Goal: Task Accomplishment & Management: Use online tool/utility

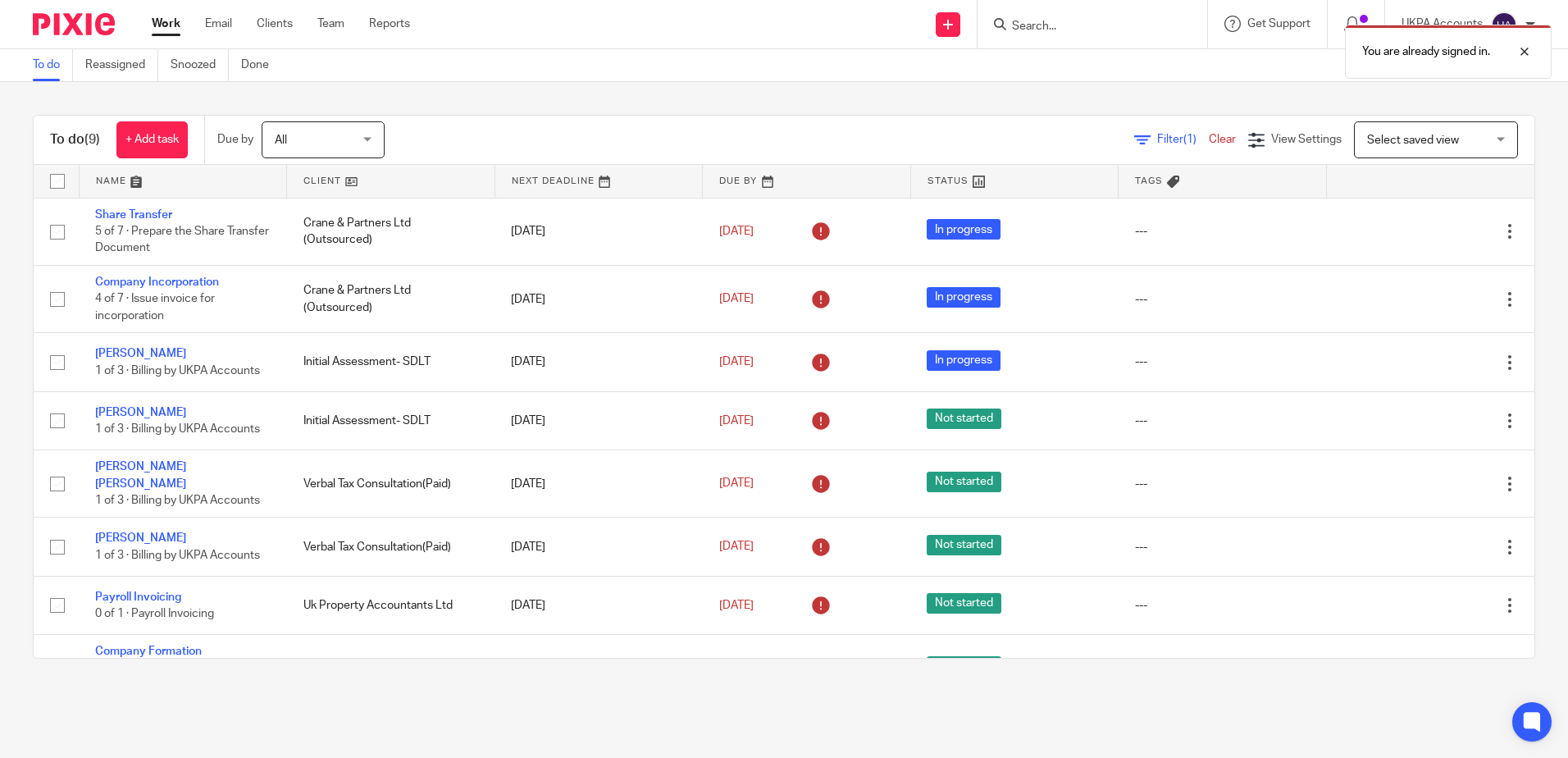
click at [1101, 24] on div "You are already signed in." at bounding box center [1168, 47] width 768 height 62
drag, startPoint x: 1529, startPoint y: 53, endPoint x: 1486, endPoint y: 55, distance: 43.0
click at [1529, 53] on div at bounding box center [1513, 52] width 45 height 20
click at [1071, 28] on input "Search" at bounding box center [1085, 27] width 148 height 15
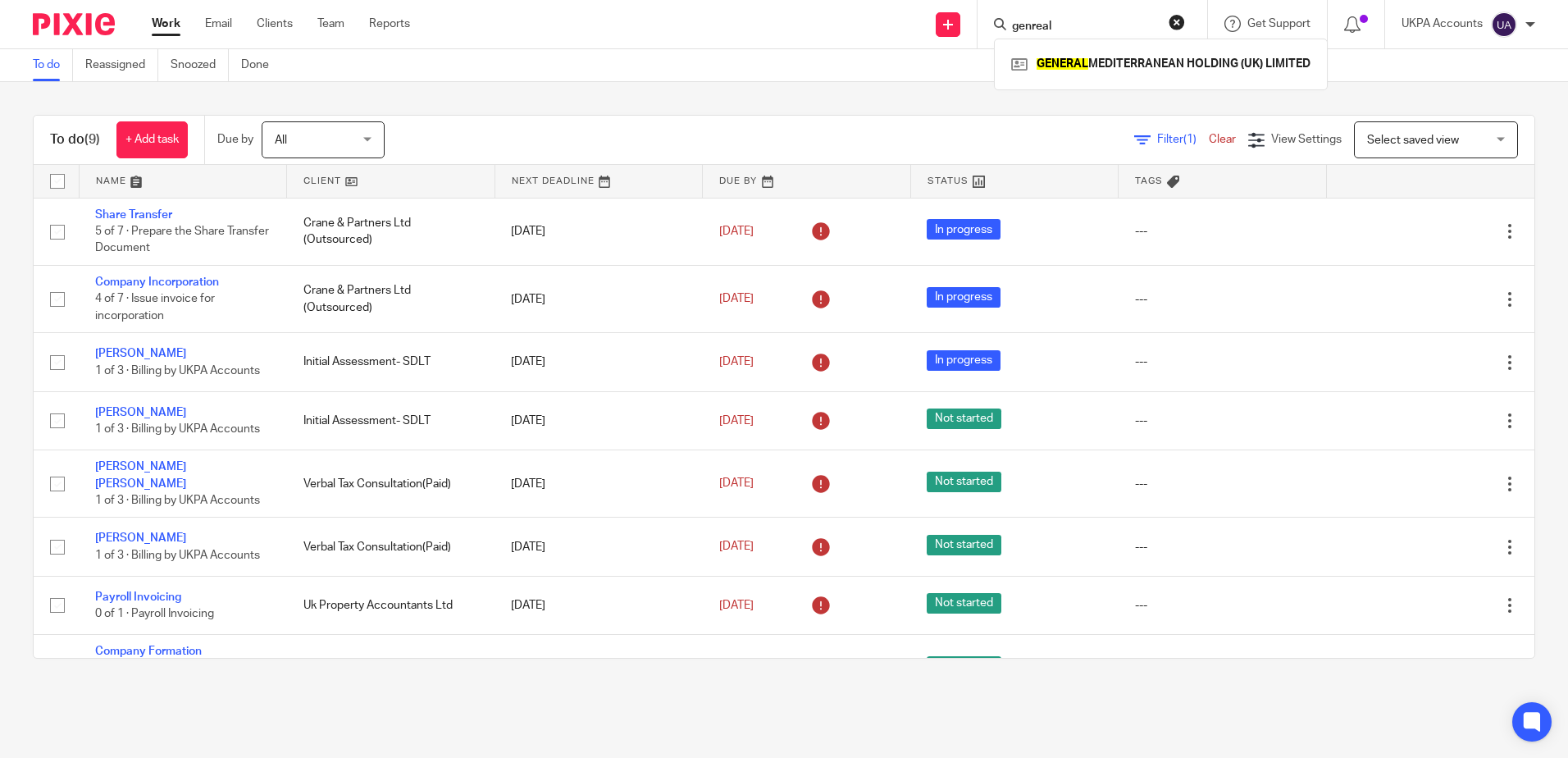
type input "genreal"
click at [910, 91] on div "To do (9) + Add task Due by All All Today Tomorrow This week Next week This mon…" at bounding box center [784, 387] width 1568 height 609
drag, startPoint x: 575, startPoint y: 107, endPoint x: 548, endPoint y: 171, distance: 69.5
click at [575, 107] on div "To do (9) + Add task Due by All All [DATE] [DATE] This week Next week This mont…" at bounding box center [784, 387] width 1568 height 609
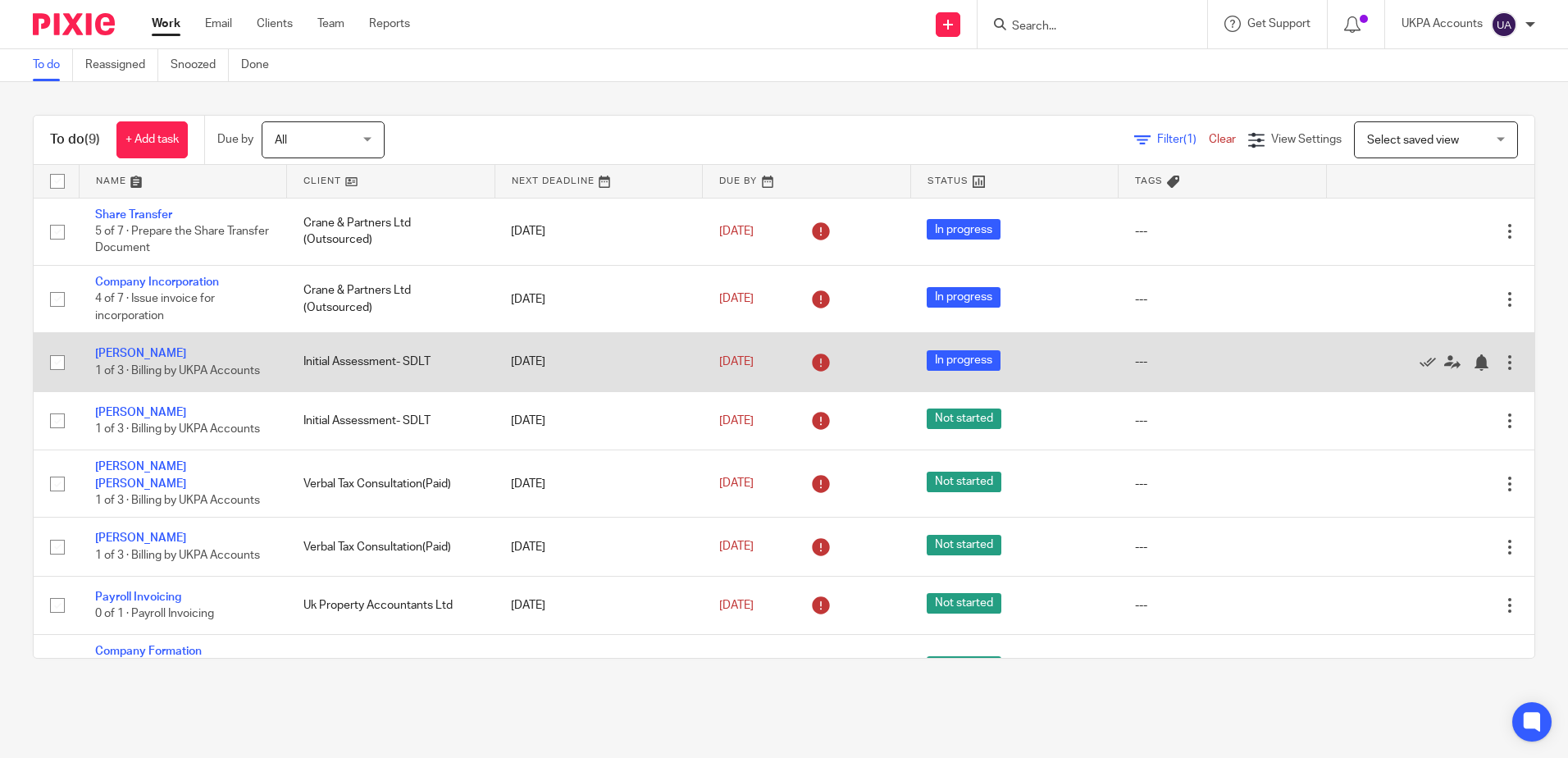
click at [1486, 355] on td "Edit task Delete" at bounding box center [1431, 362] width 208 height 58
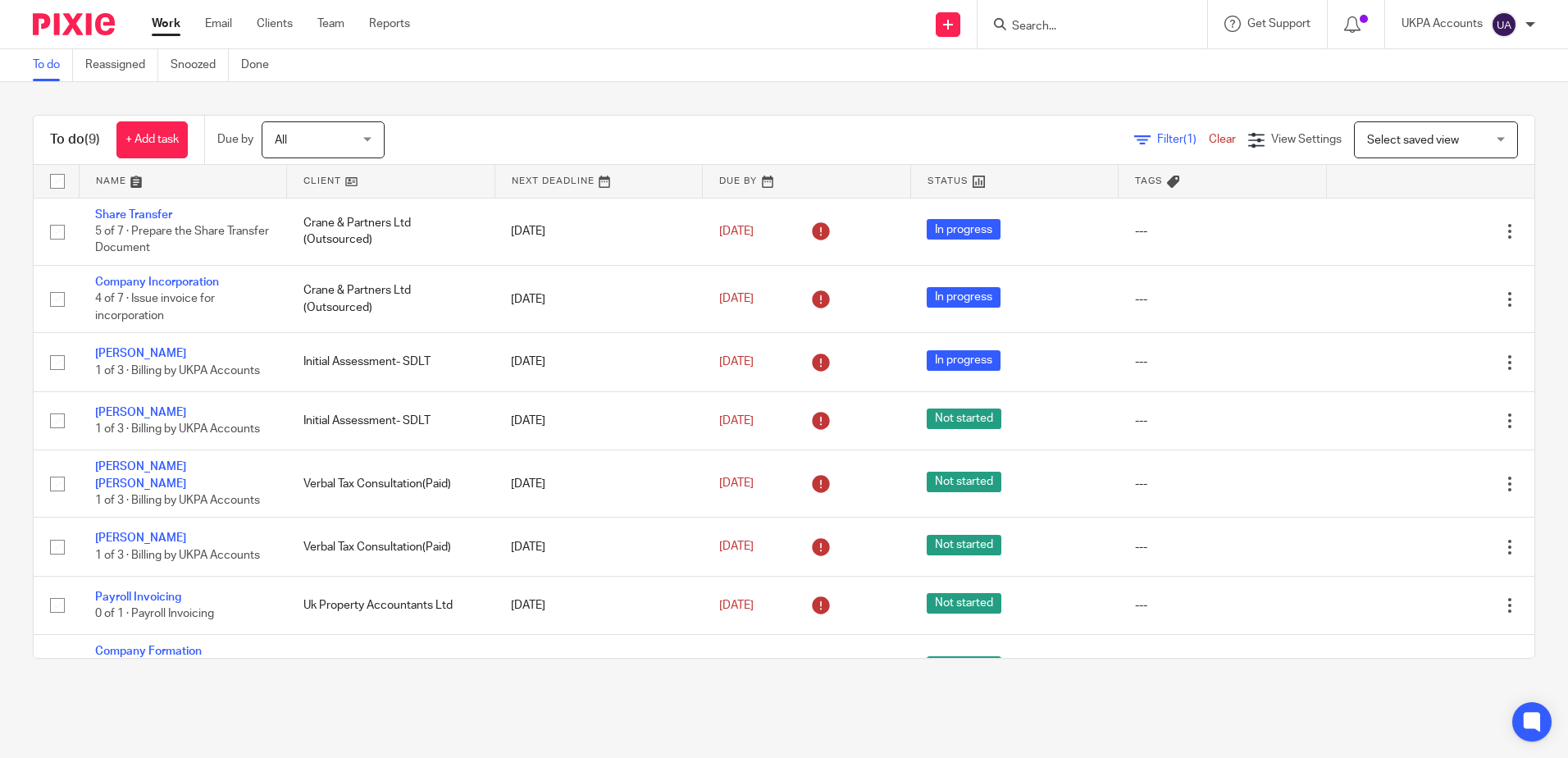
click at [1036, 32] on input "Search" at bounding box center [1085, 27] width 148 height 15
type input "general"
click at [1185, 24] on div "general GENERAL MEDITERRANEAN HOLDING (UK) LIMITED" at bounding box center [1093, 24] width 230 height 48
click at [1177, 21] on button "reset" at bounding box center [1177, 22] width 16 height 16
click at [920, 99] on div "To do (9) + Add task Due by All All Today Tomorrow This week Next week This mon…" at bounding box center [784, 387] width 1568 height 609
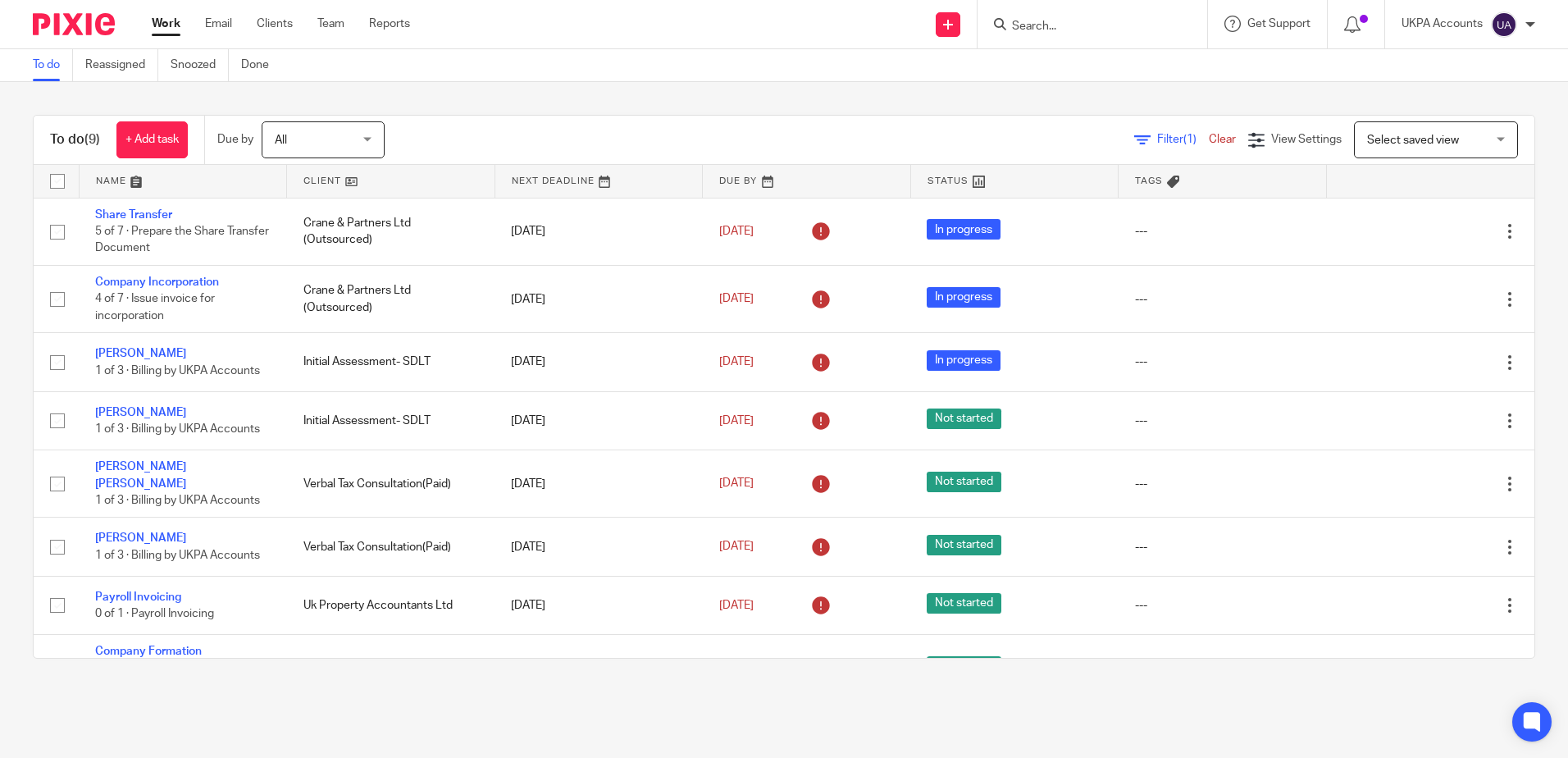
click at [1046, 20] on input "Search" at bounding box center [1085, 27] width 148 height 15
type input "genreal"
click at [1175, 20] on button "reset" at bounding box center [1177, 22] width 16 height 16
click at [819, 95] on div "To do (9) + Add task Due by All All Today Tomorrow This week Next week This mon…" at bounding box center [784, 387] width 1568 height 609
click at [530, 99] on div "To do (9) + Add task Due by All All Today Tomorrow This week Next week This mon…" at bounding box center [784, 387] width 1568 height 609
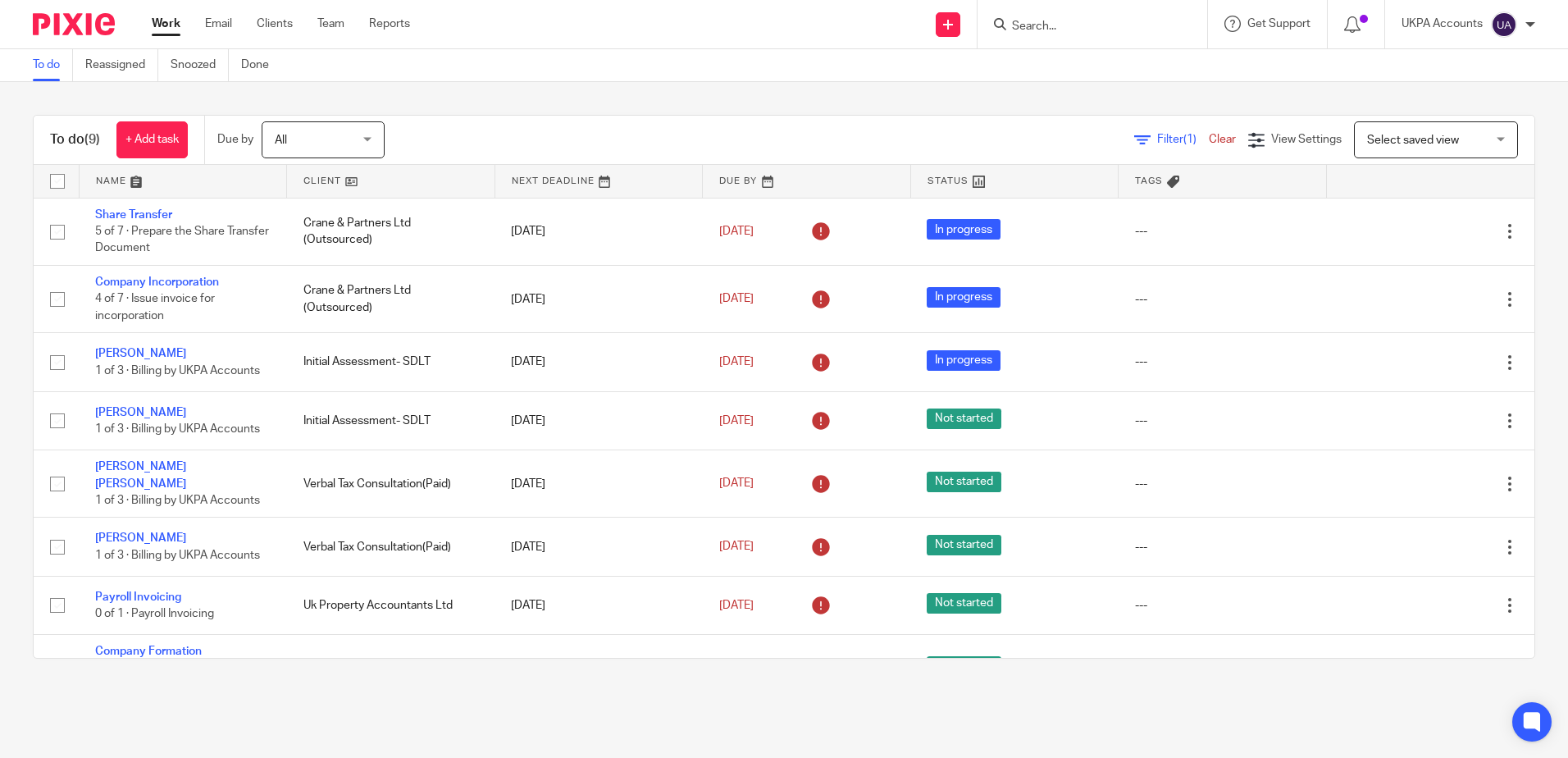
click at [1075, 26] on input "Search" at bounding box center [1085, 27] width 148 height 15
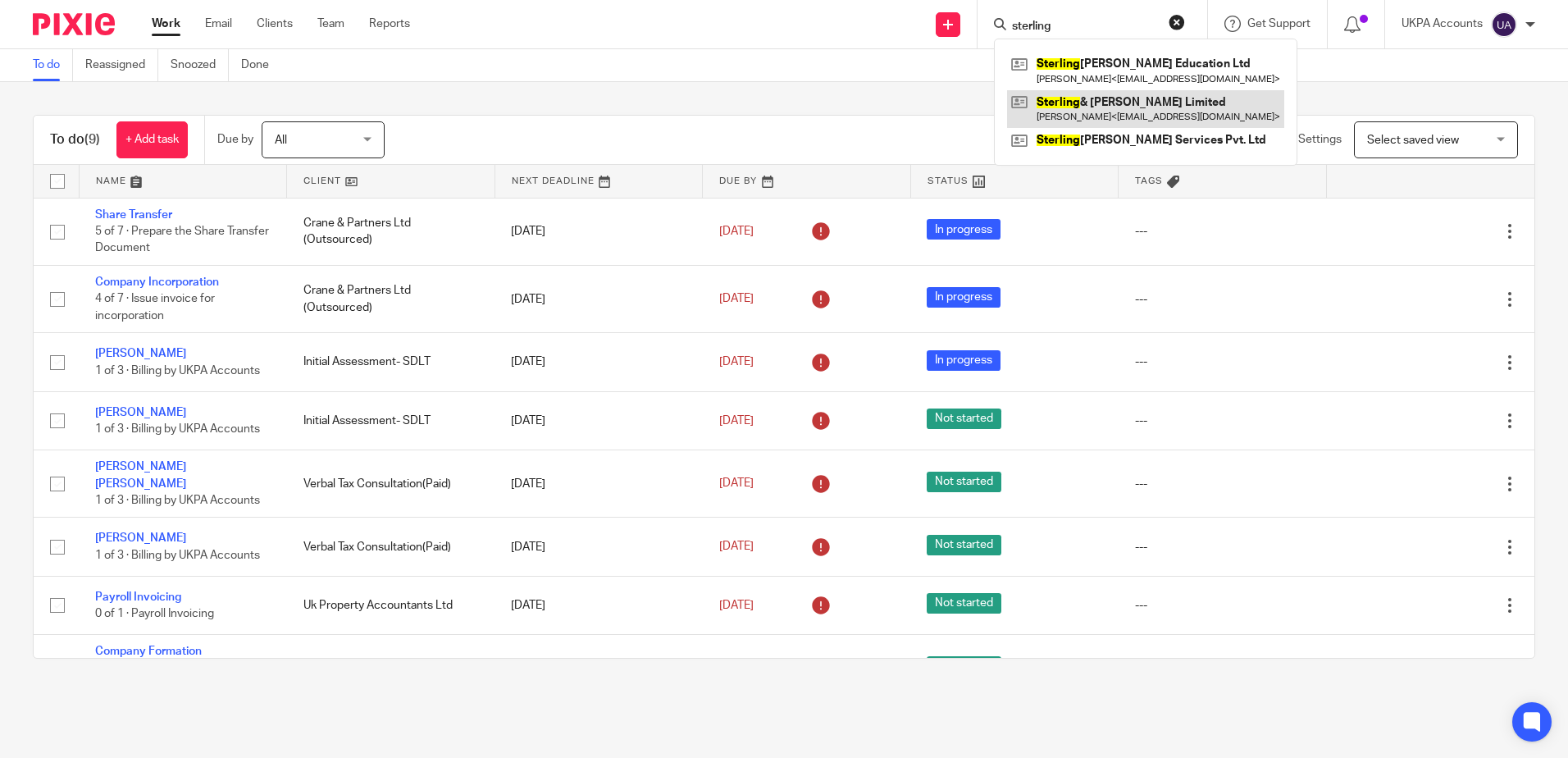
type input "sterling"
click at [1182, 16] on button "reset" at bounding box center [1177, 22] width 16 height 16
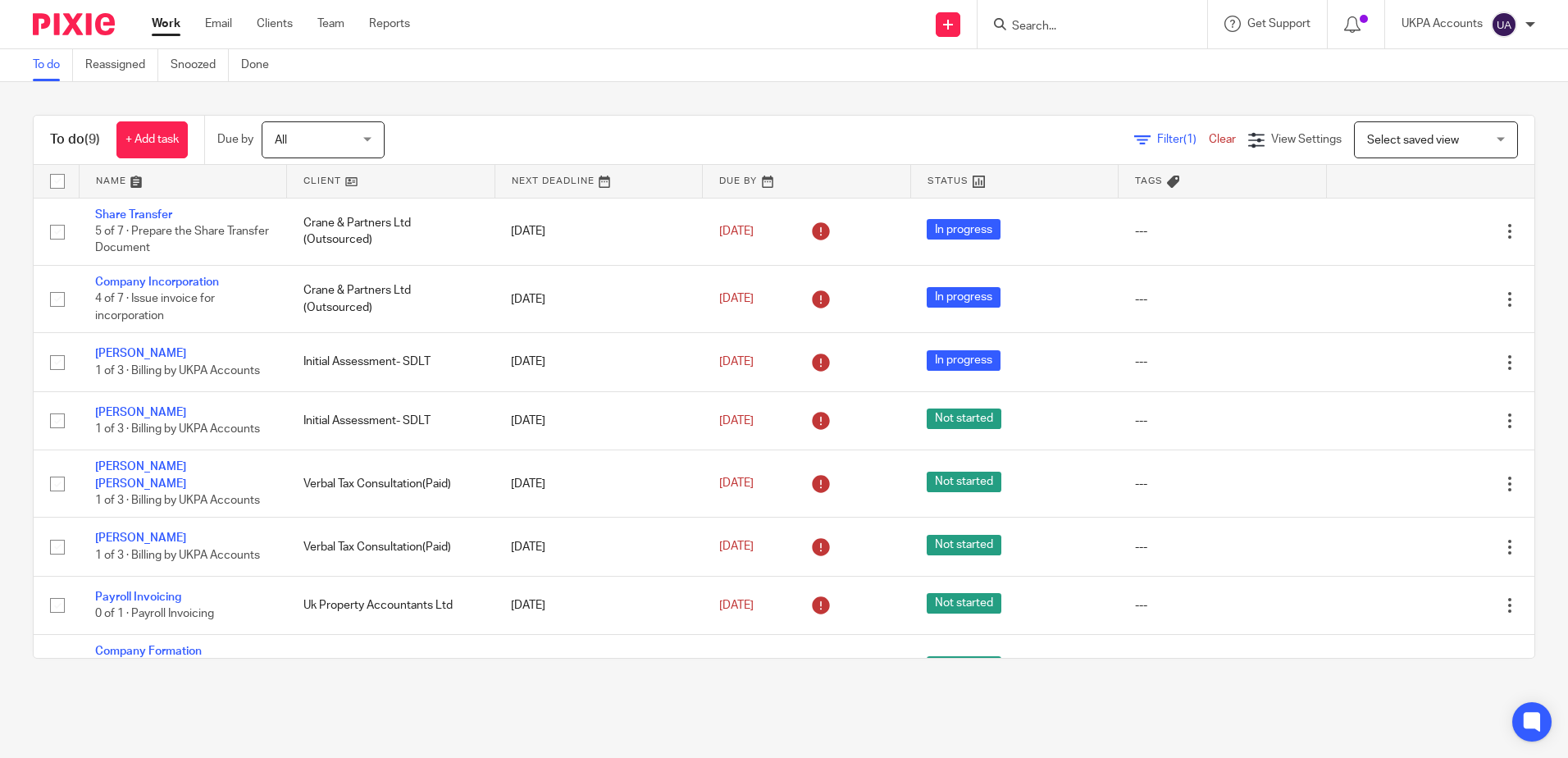
click at [880, 97] on div "To do (9) + Add task Due by All All Today Tomorrow This week Next week This mon…" at bounding box center [784, 387] width 1568 height 609
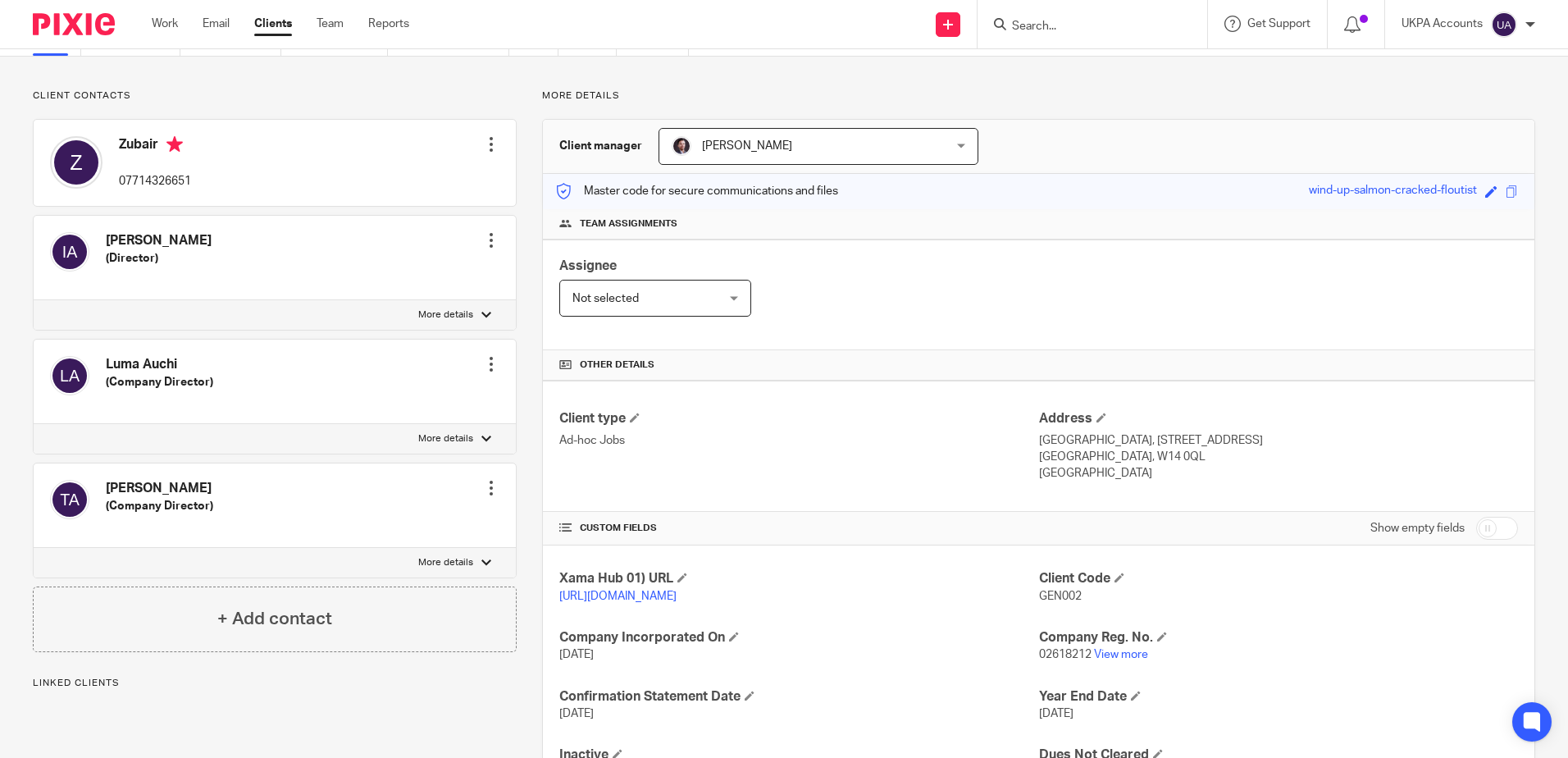
scroll to position [183, 0]
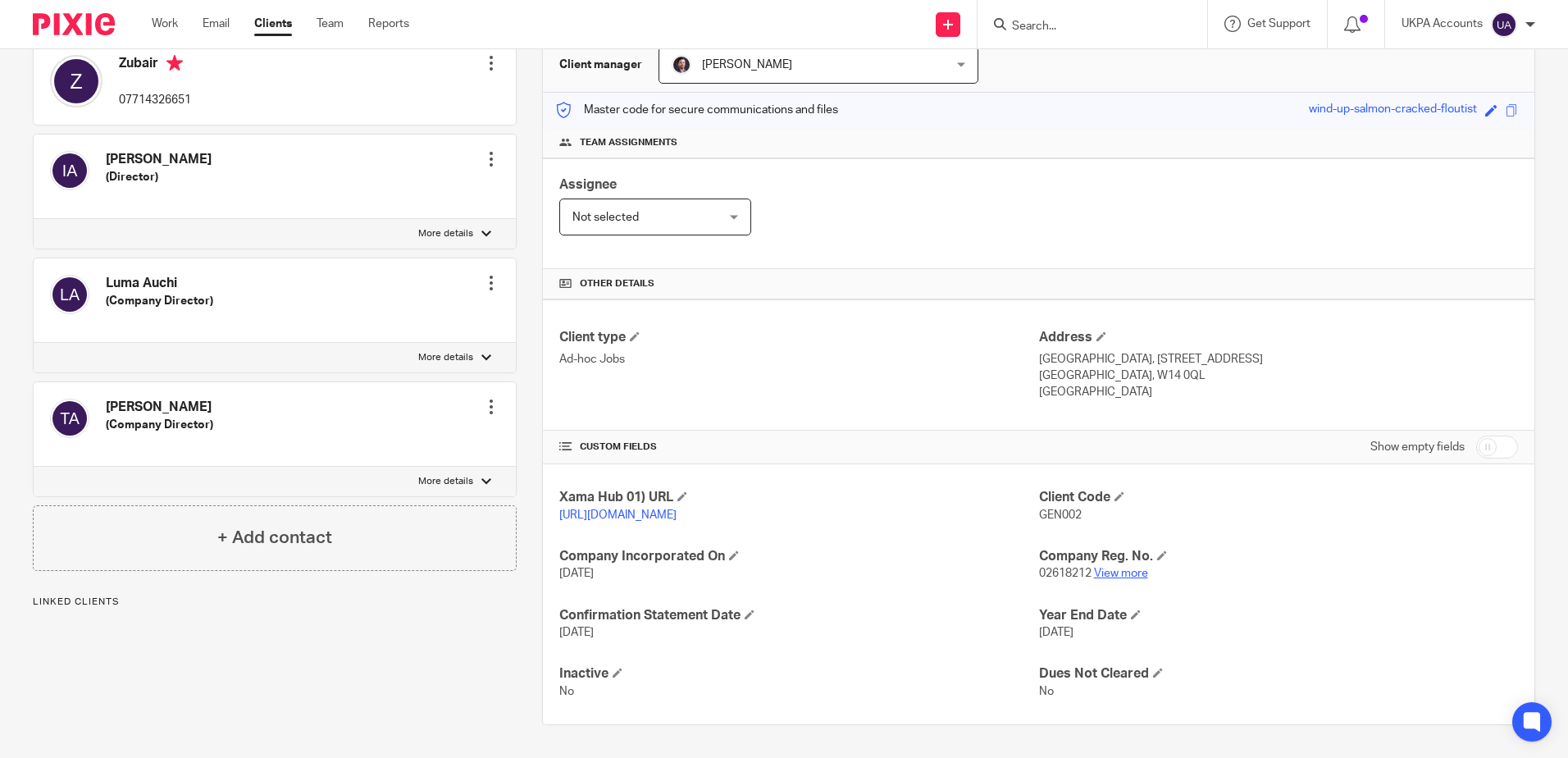
click at [1098, 573] on link "View more" at bounding box center [1121, 573] width 54 height 12
click at [417, 713] on div "Client contacts Ibtisam Mohamed Said Auchi (Director) Edit contact Create clien…" at bounding box center [262, 366] width 509 height 717
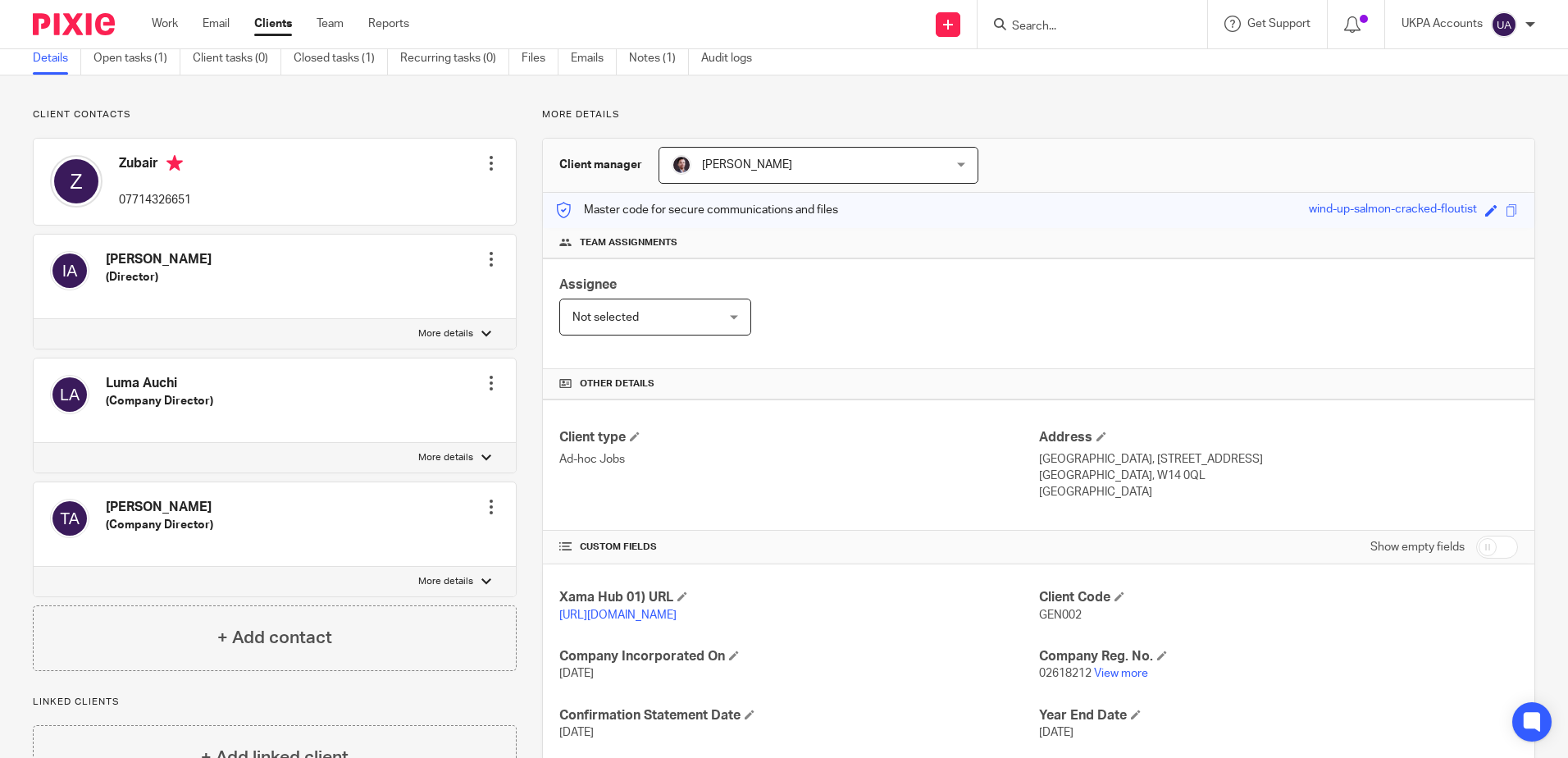
scroll to position [0, 0]
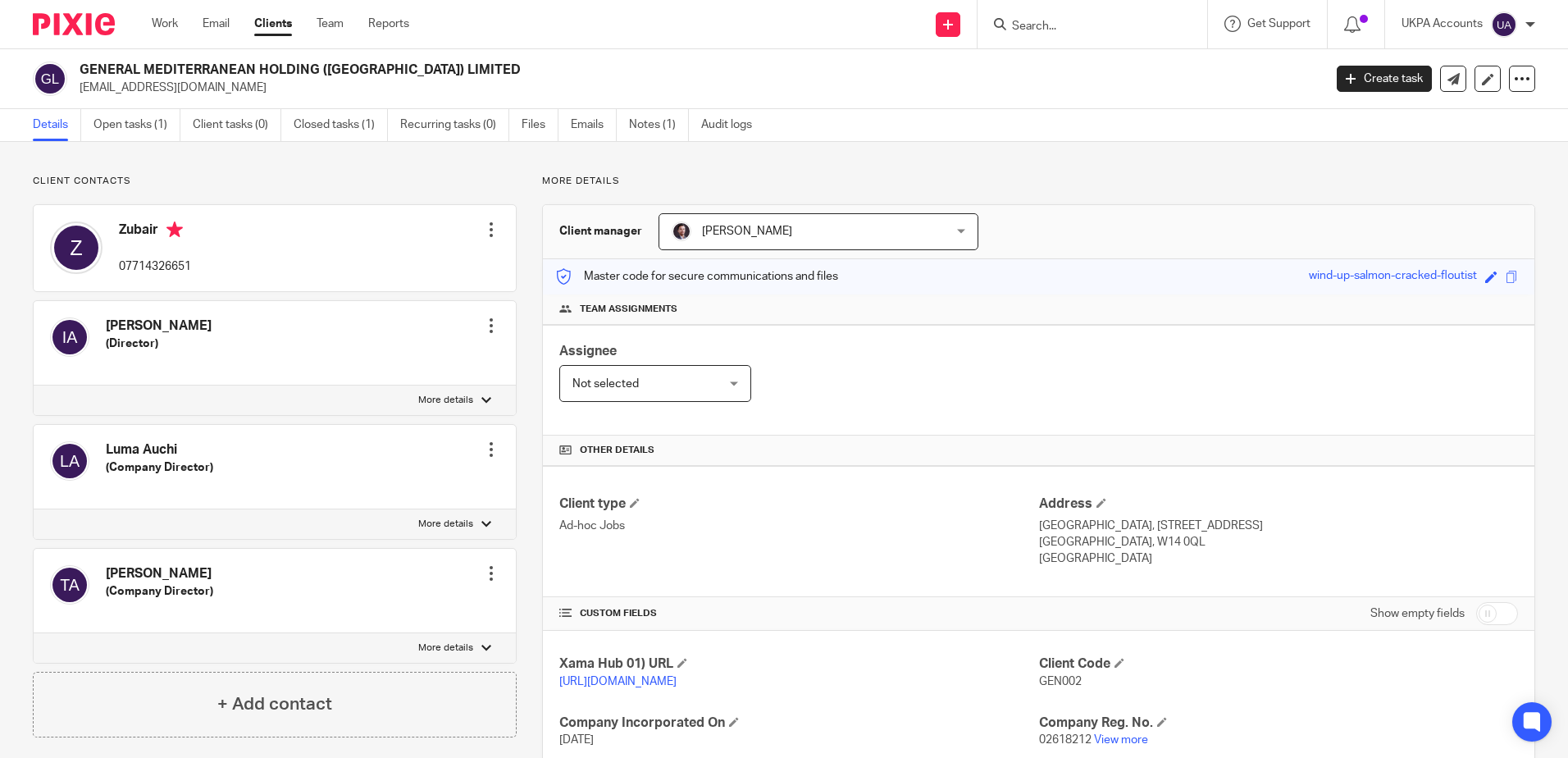
drag, startPoint x: 918, startPoint y: 167, endPoint x: 930, endPoint y: 172, distance: 13.0
click at [918, 167] on div "Client contacts Ibtisam Mohamed Said Auchi (Director) Edit contact Create clien…" at bounding box center [784, 533] width 1568 height 783
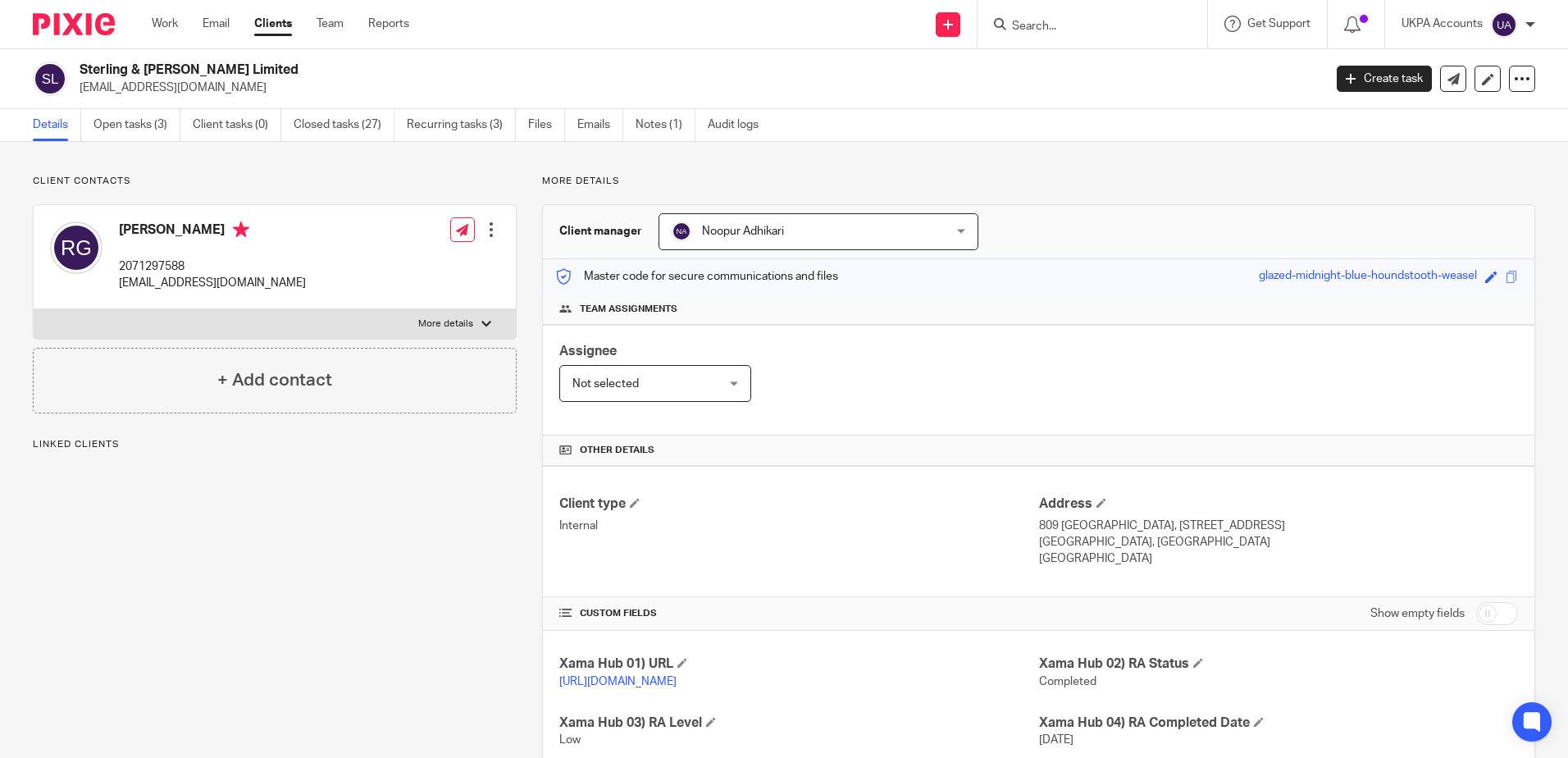
click at [392, 542] on div "Client contacts [PERSON_NAME] 2071297588 [EMAIL_ADDRESS][DOMAIN_NAME] Edit cont…" at bounding box center [262, 710] width 509 height 1071
click at [126, 123] on link "Open tasks (3)" at bounding box center [137, 126] width 87 height 32
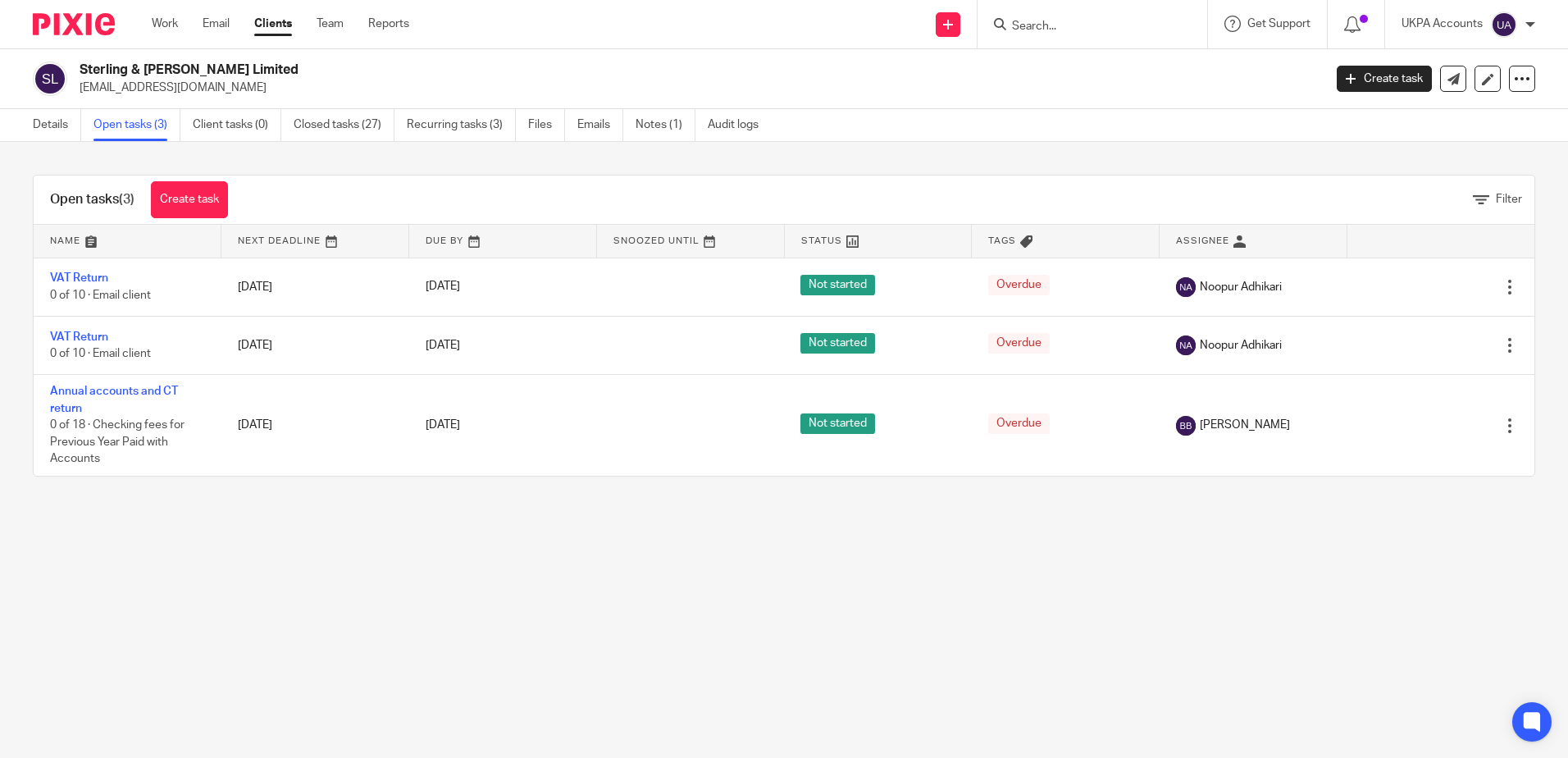
click at [416, 489] on div "Open tasks (3) Create task Filter Name Next Deadline Due By Snoozed Until Statu…" at bounding box center [784, 325] width 1568 height 368
click at [445, 613] on main "Sterling & Wells Limited rajugajurel@aol.com Create task Update from Companies …" at bounding box center [784, 379] width 1568 height 758
drag, startPoint x: 69, startPoint y: 129, endPoint x: 119, endPoint y: 151, distance: 54.6
click at [69, 129] on link "Details" at bounding box center [57, 126] width 48 height 32
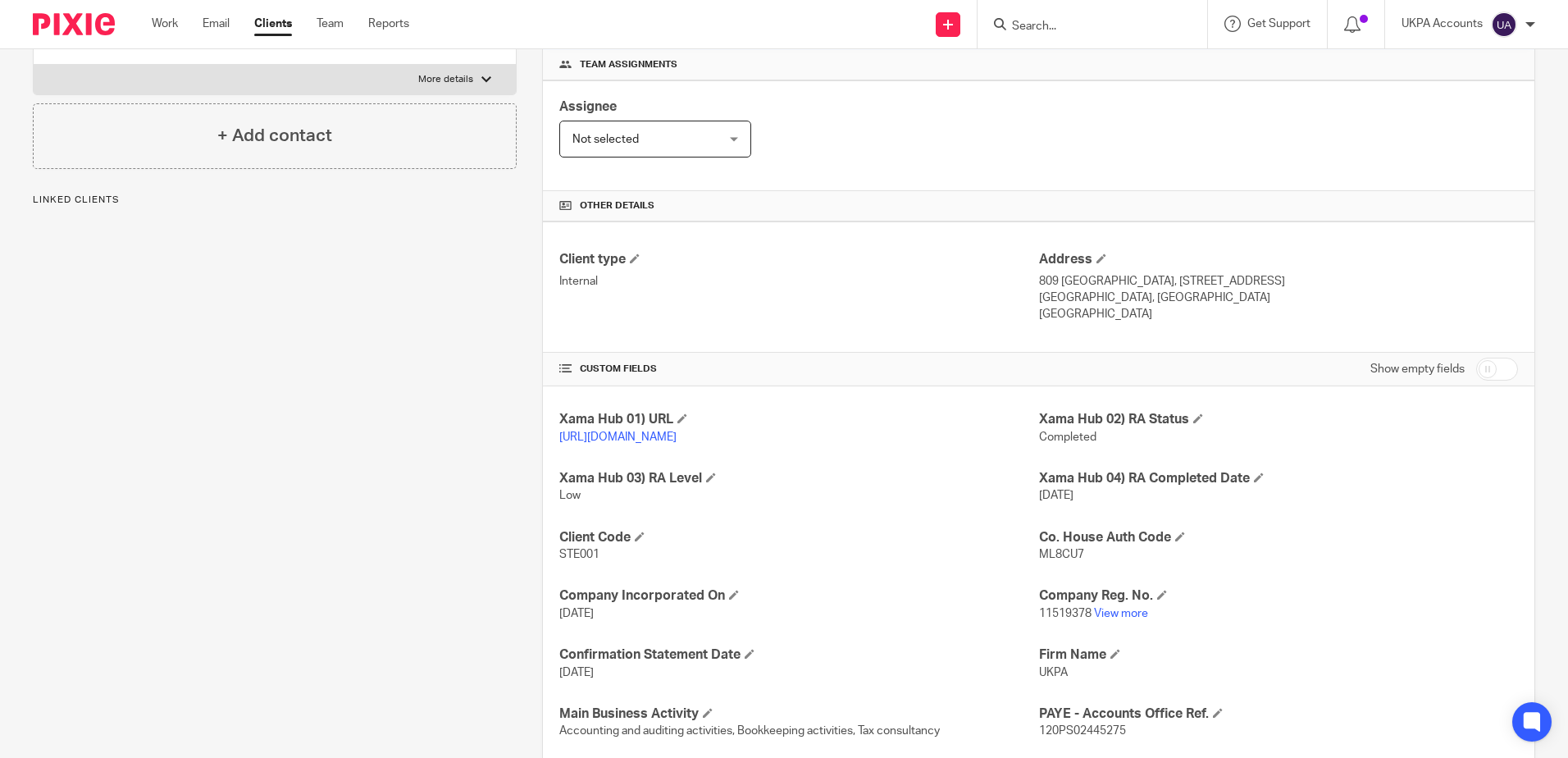
scroll to position [411, 0]
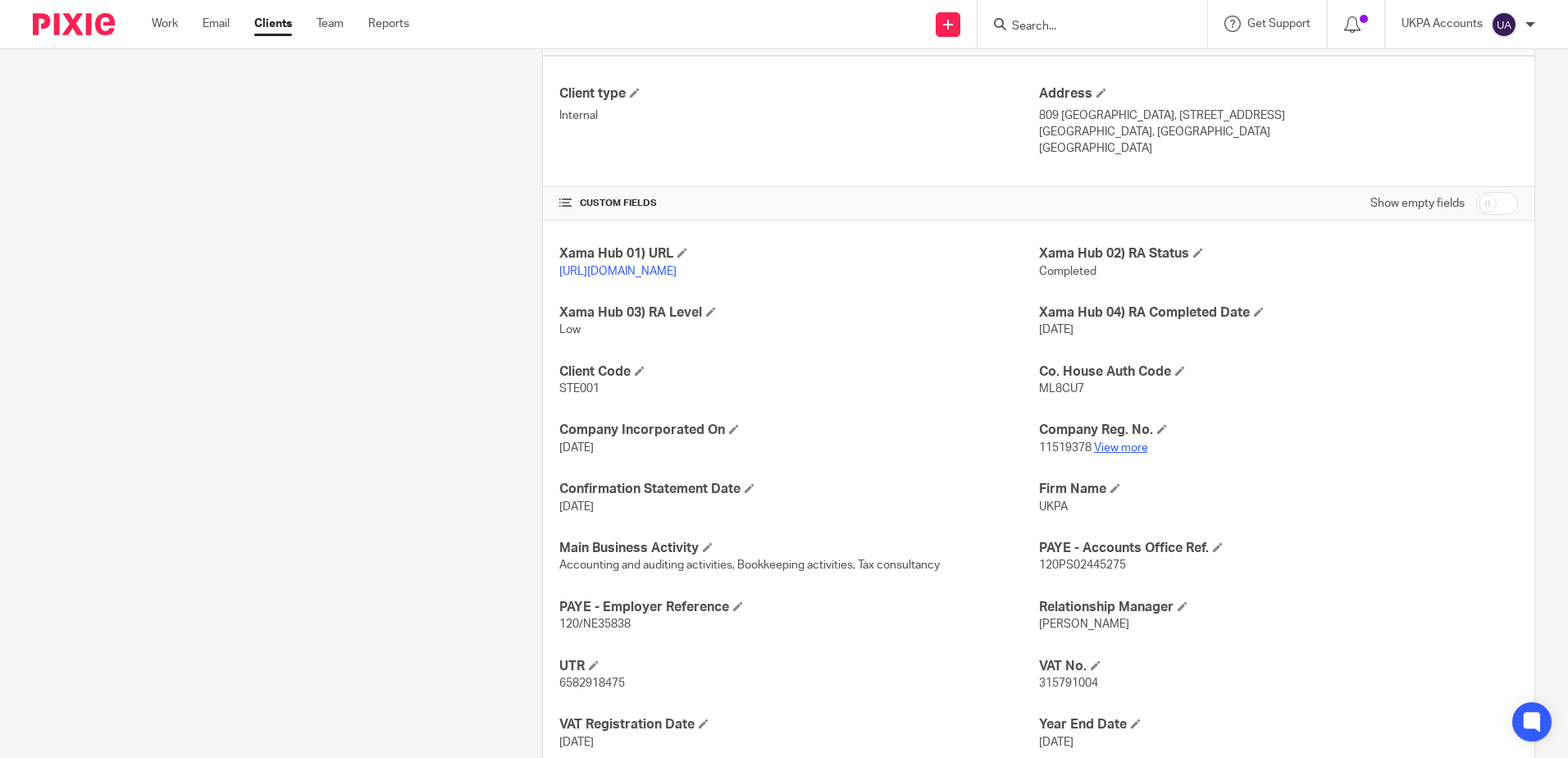
click at [1116, 453] on link "View more" at bounding box center [1121, 448] width 54 height 12
click at [370, 382] on div "Client contacts Raju Gajurel 2071297588 rajugajurel@aol.com Edit contact Create…" at bounding box center [262, 300] width 509 height 1071
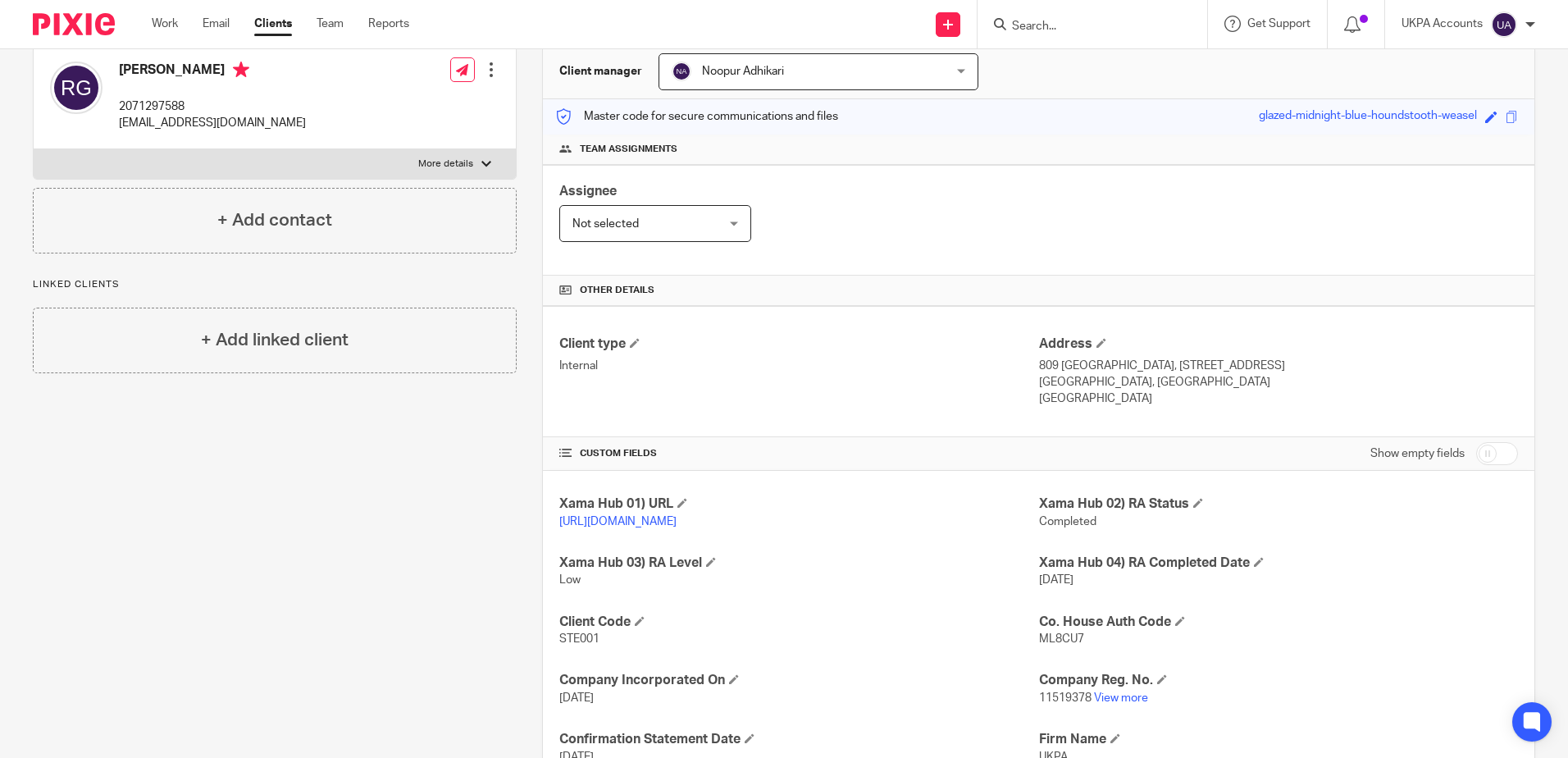
scroll to position [0, 0]
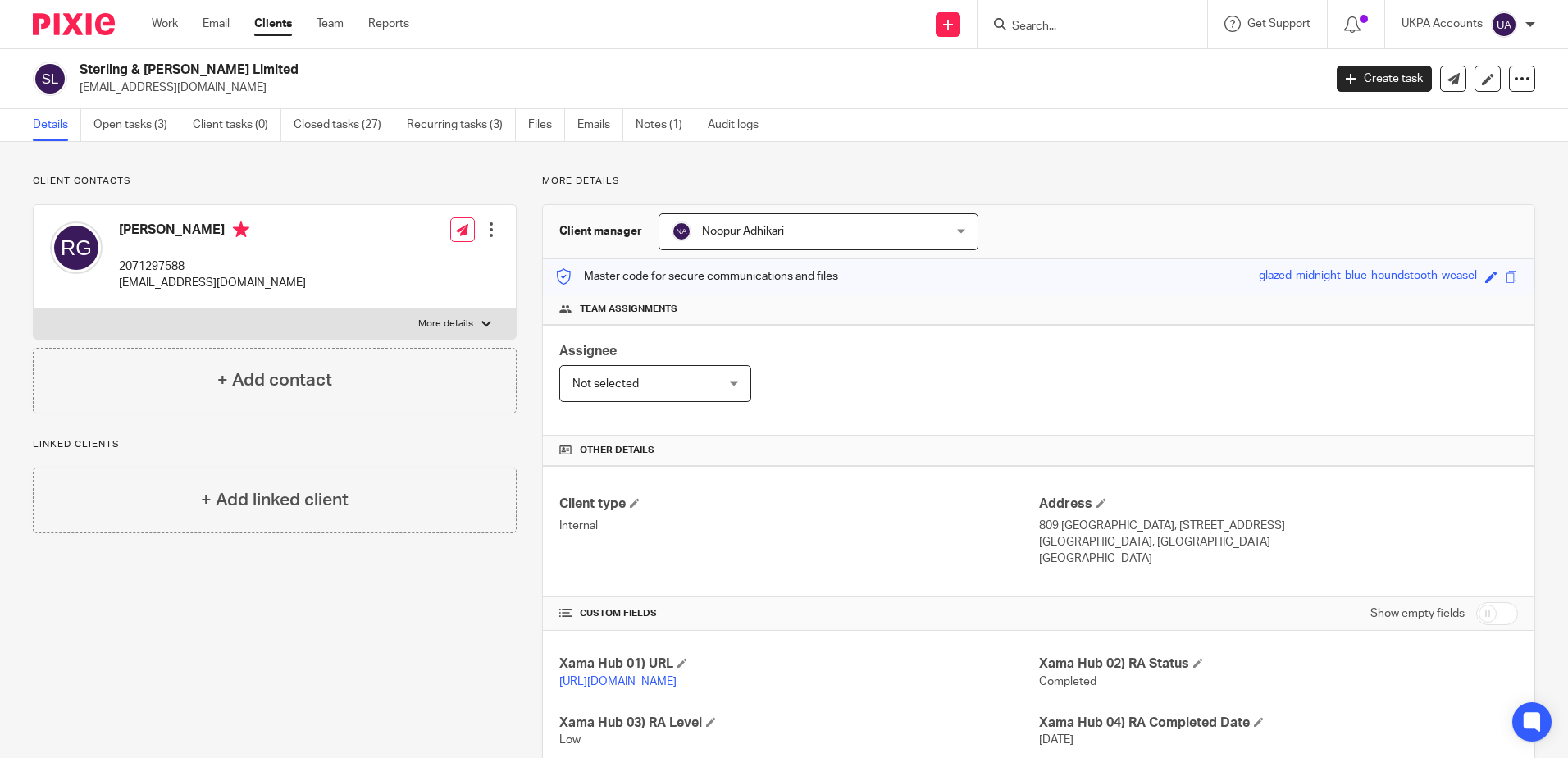
click at [1067, 26] on input "Search" at bounding box center [1085, 27] width 148 height 15
paste input "Almco Holdings Limited"
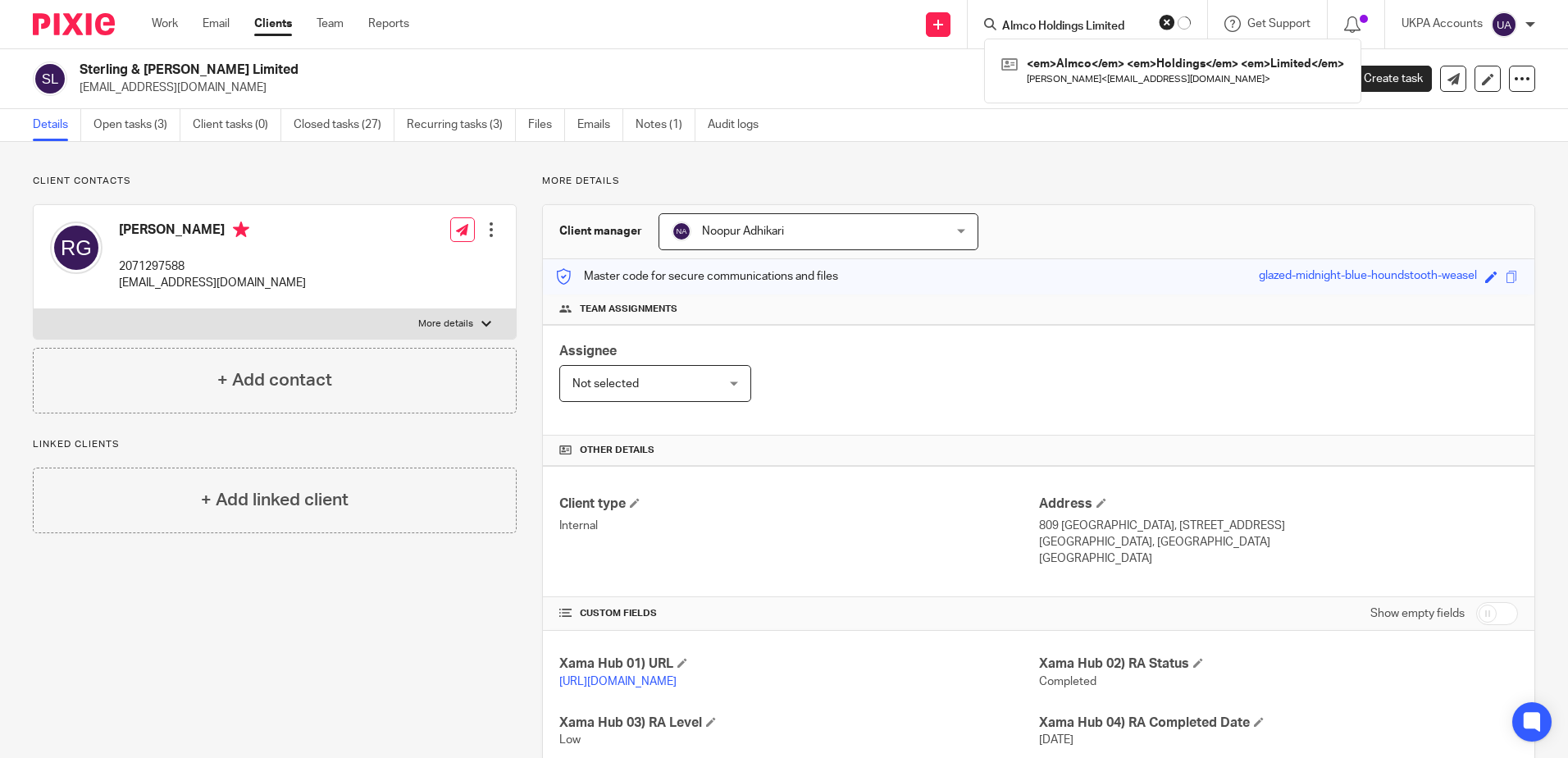
type input "Almco Holdings Limited"
click button "submit" at bounding box center [0, 0] width 0 height 0
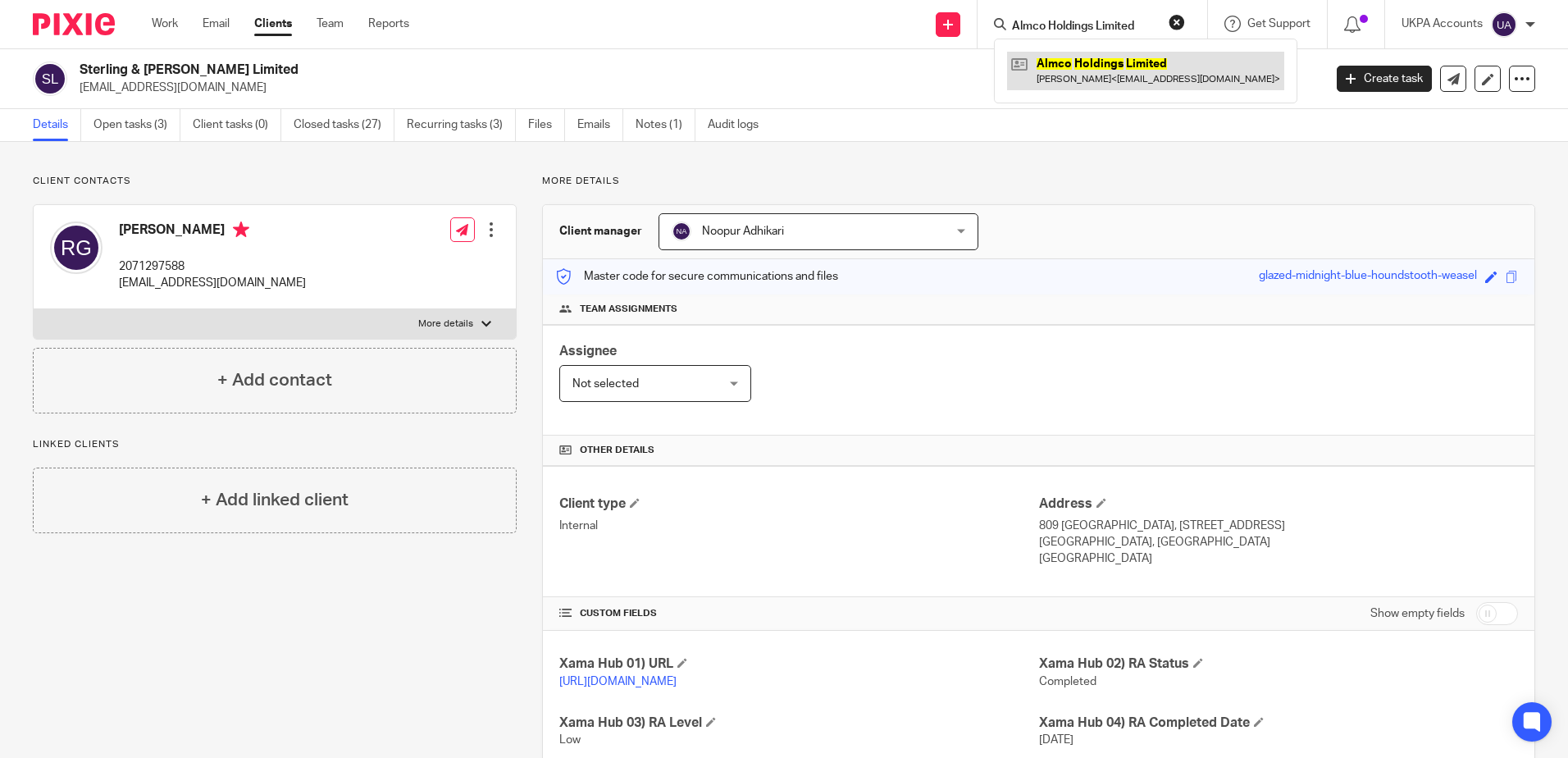
click at [1148, 59] on link at bounding box center [1145, 70] width 277 height 37
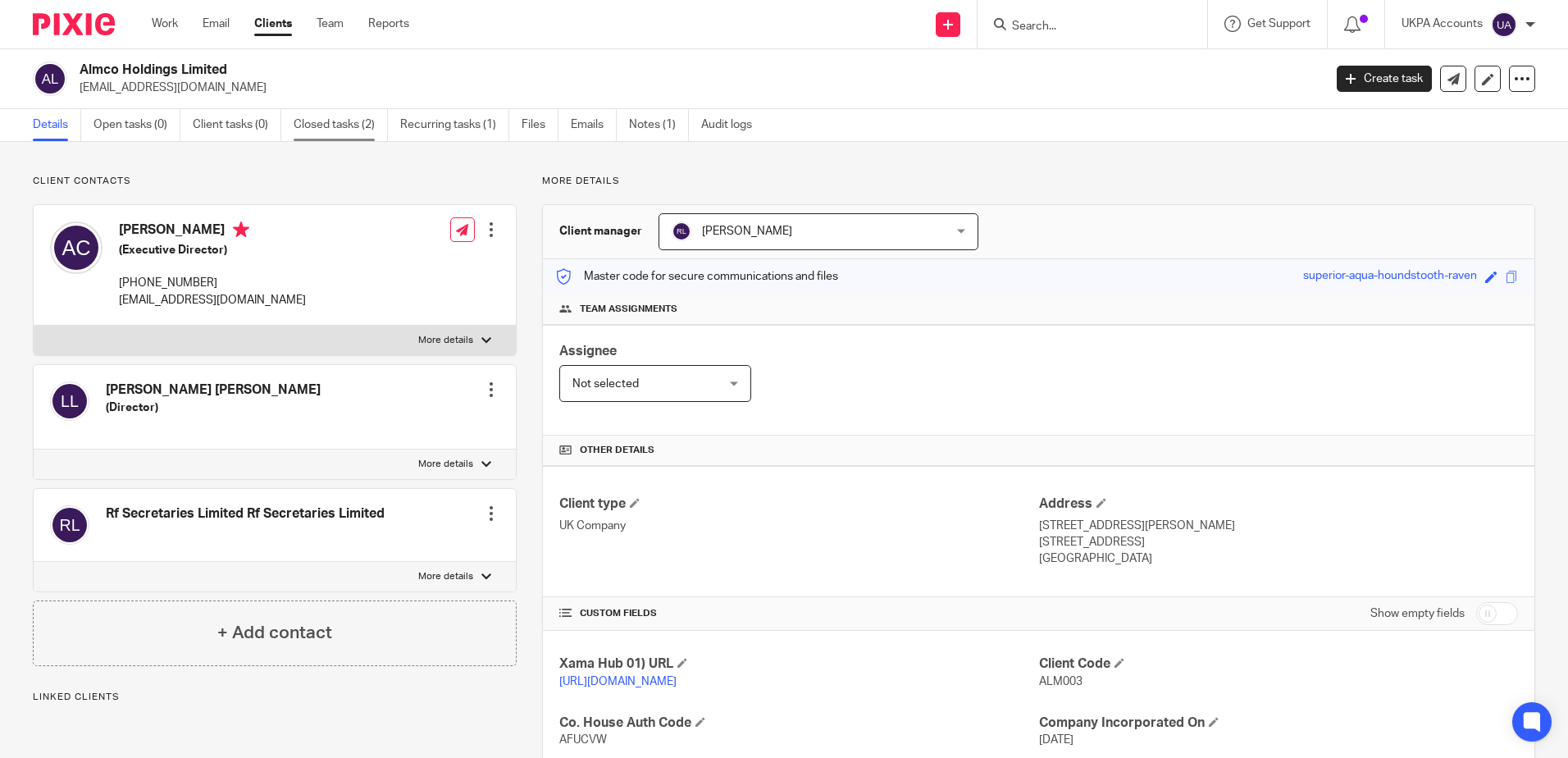
click at [373, 119] on link "Closed tasks (2)" at bounding box center [341, 126] width 94 height 32
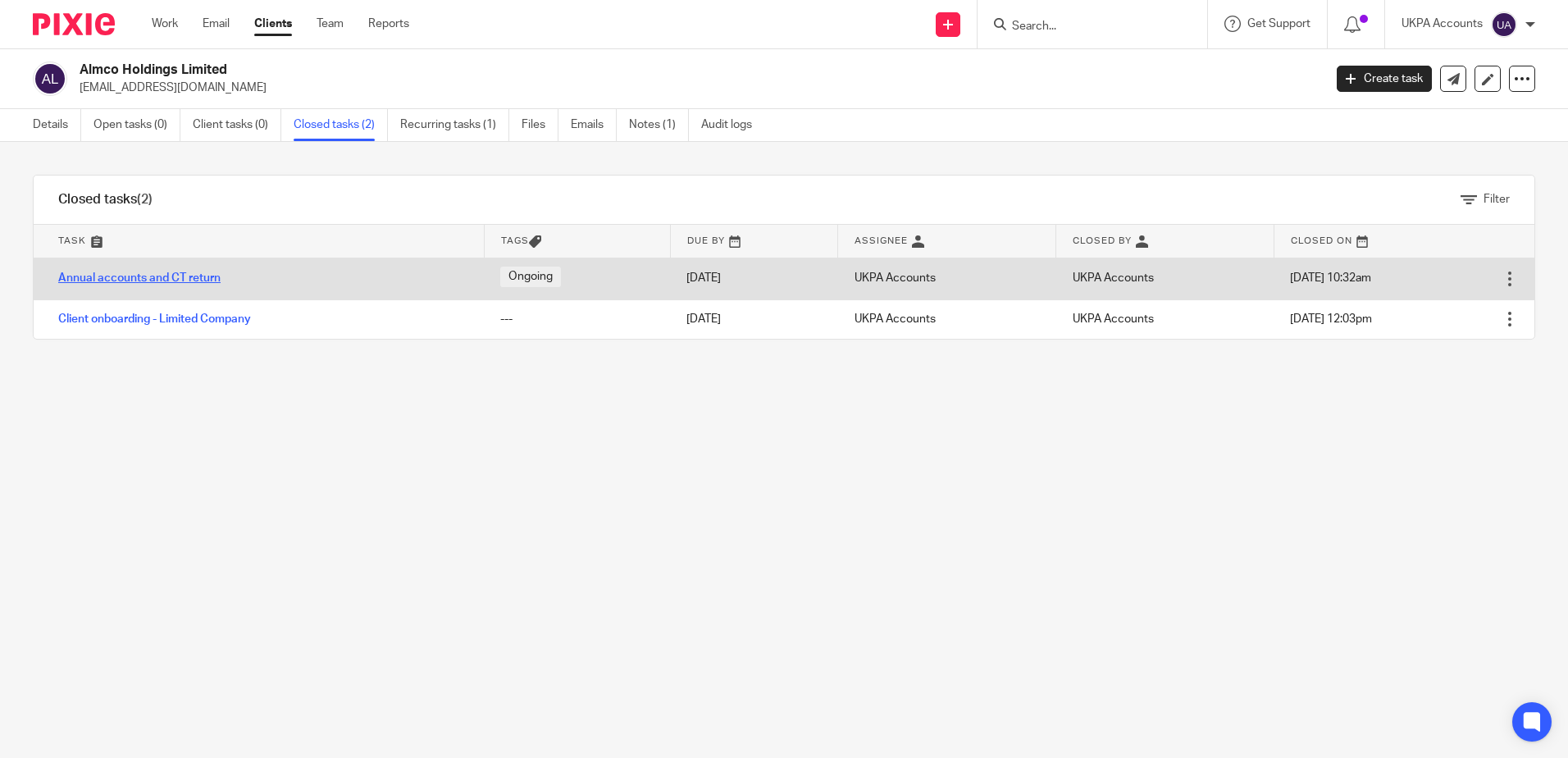
click at [130, 282] on link "Annual accounts and CT return" at bounding box center [139, 278] width 162 height 12
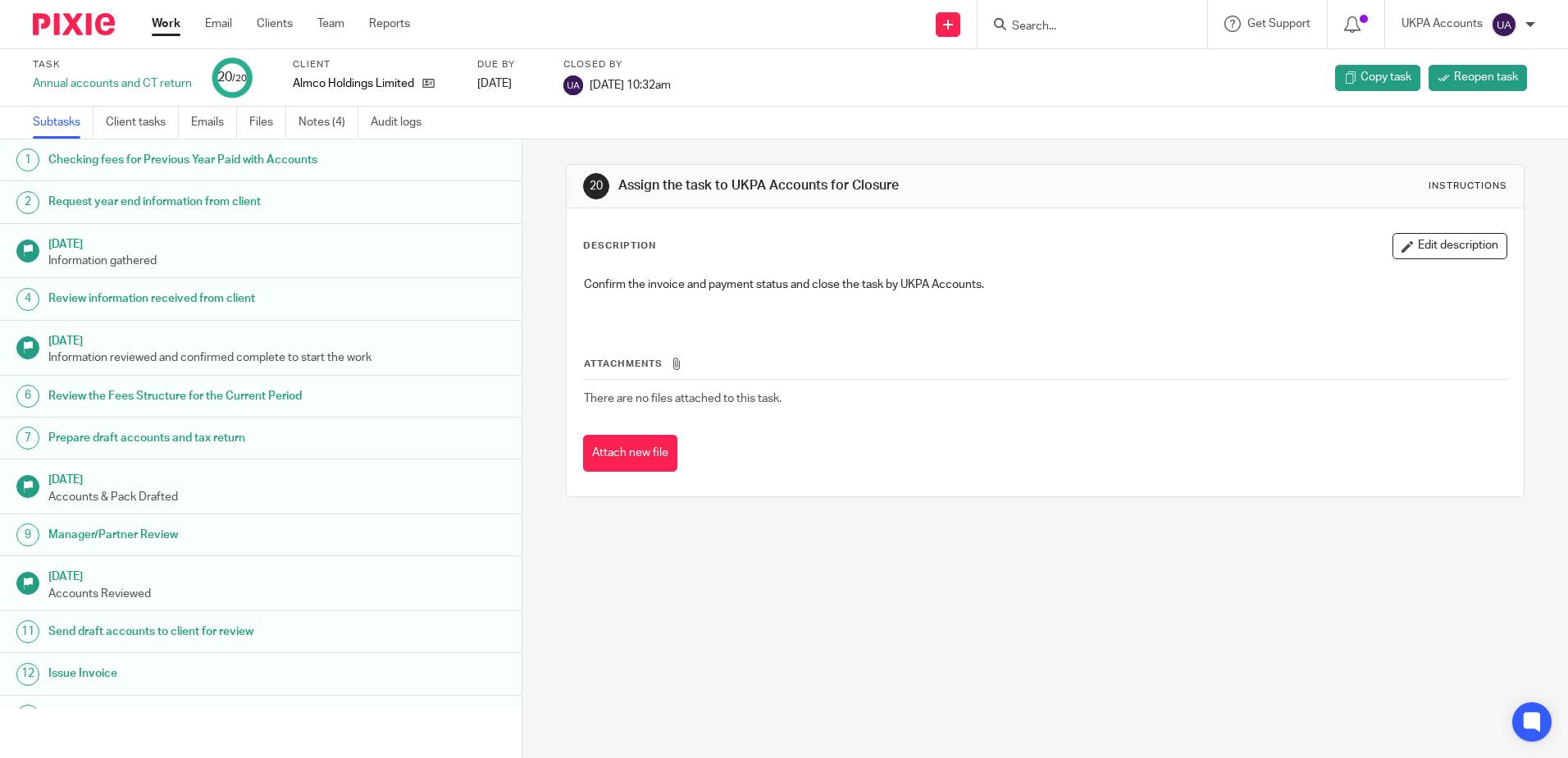
click at [890, 652] on div "20 Assign the task to UKPA Accounts for Closure Instructions Description Edit d…" at bounding box center [1045, 449] width 1046 height 619
click at [337, 118] on link "Notes (4)" at bounding box center [328, 123] width 60 height 32
click at [944, 602] on div "20 Assign the task to UKPA Accounts for Closure Instructions Description Edit d…" at bounding box center [1045, 449] width 1046 height 619
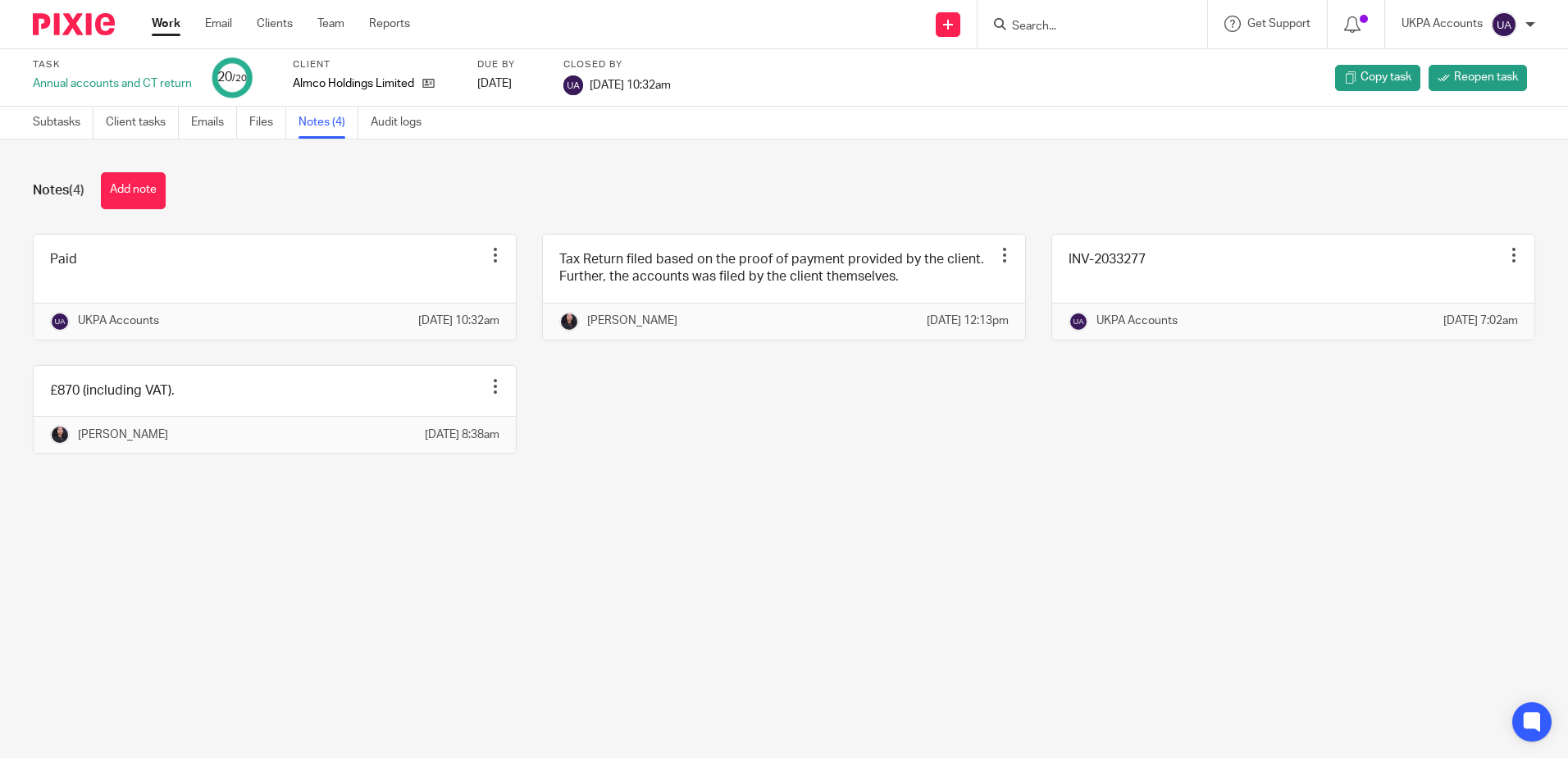
click at [719, 575] on main "Task Annual accounts and CT return 20 /20 Client Almco Holdings Limited Due by …" at bounding box center [784, 379] width 1568 height 758
click at [831, 612] on main "Task Annual accounts and CT return 20 /20 Client Almco Holdings Limited Due by …" at bounding box center [784, 379] width 1568 height 758
click at [1085, 36] on div at bounding box center [1093, 24] width 230 height 48
click at [1085, 23] on input "Search" at bounding box center [1085, 27] width 148 height 15
type input "almco"
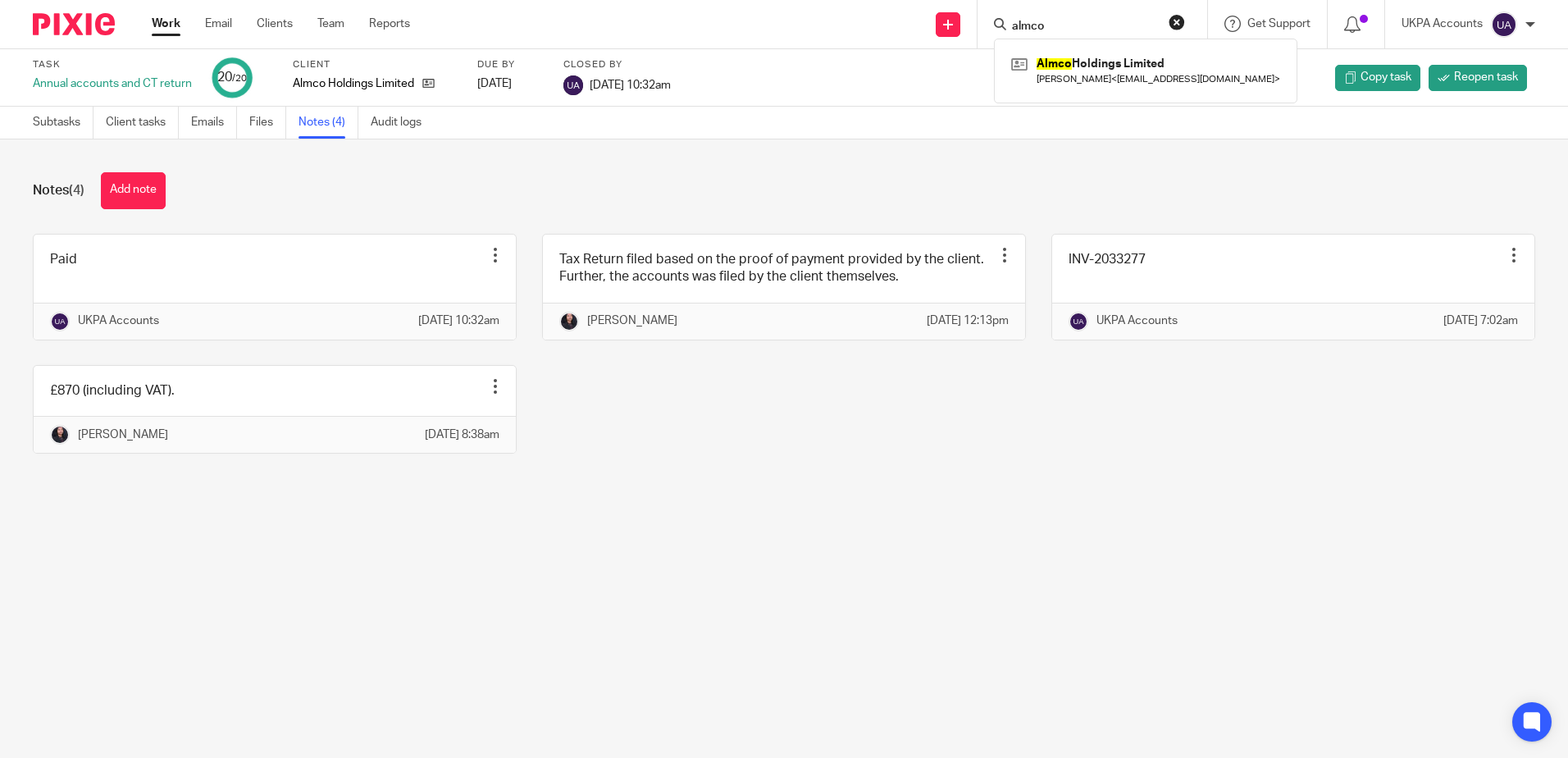
click at [744, 478] on div "Paid Edit note Delete note UKPA Accounts 16 Jul 2025 10:32am Tax Return filed b…" at bounding box center [771, 356] width 1528 height 245
click at [887, 445] on div "Paid Edit note Delete note UKPA Accounts 16 Jul 2025 10:32am Tax Return filed b…" at bounding box center [771, 356] width 1528 height 245
click at [674, 478] on div "Paid Edit note Delete note UKPA Accounts 16 Jul 2025 10:32am Tax Return filed b…" at bounding box center [771, 356] width 1528 height 245
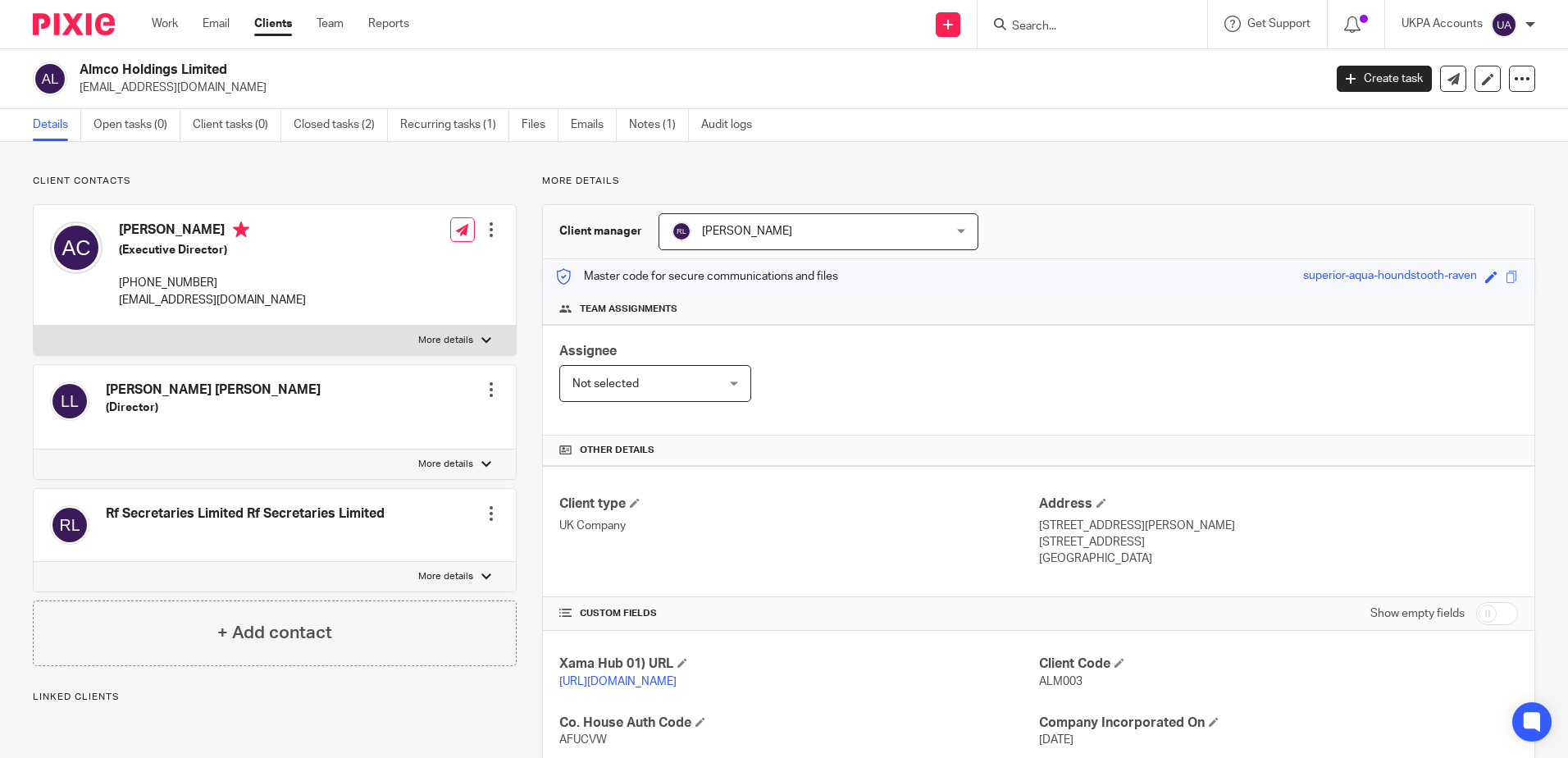
click at [349, 151] on div "Client contacts [PERSON_NAME] (Executive Director) [PHONE_NUMBER] [EMAIL_ADDRES…" at bounding box center [784, 591] width 1568 height 901
click at [818, 192] on div "More details Client manager [PERSON_NAME] [PERSON_NAME] [PERSON_NAME] [PERSON_N…" at bounding box center [1026, 592] width 1019 height 835
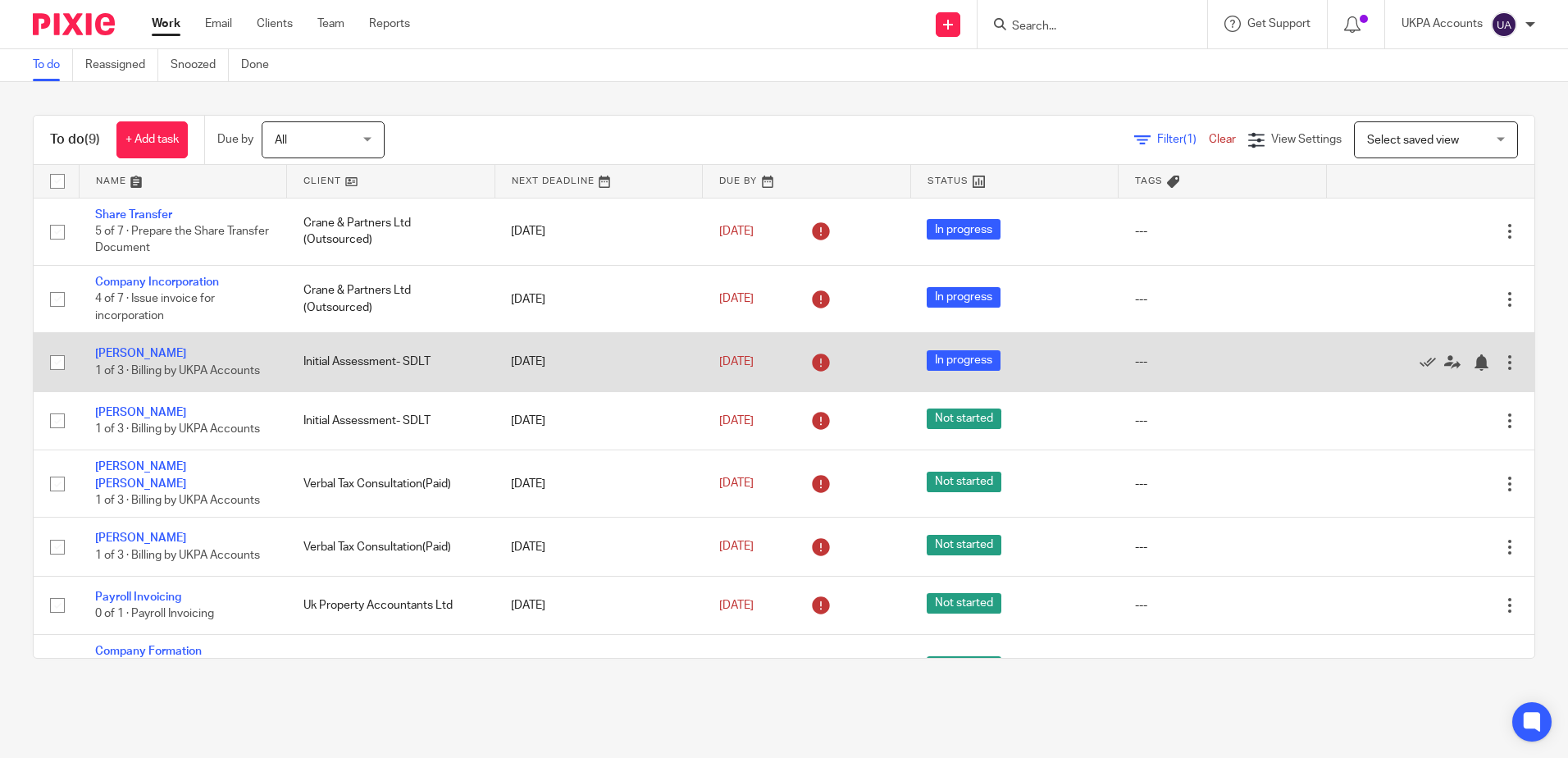
drag, startPoint x: 199, startPoint y: 52, endPoint x: 573, endPoint y: 347, distance: 476.3
click at [199, 52] on link "Snoozed" at bounding box center [199, 65] width 58 height 32
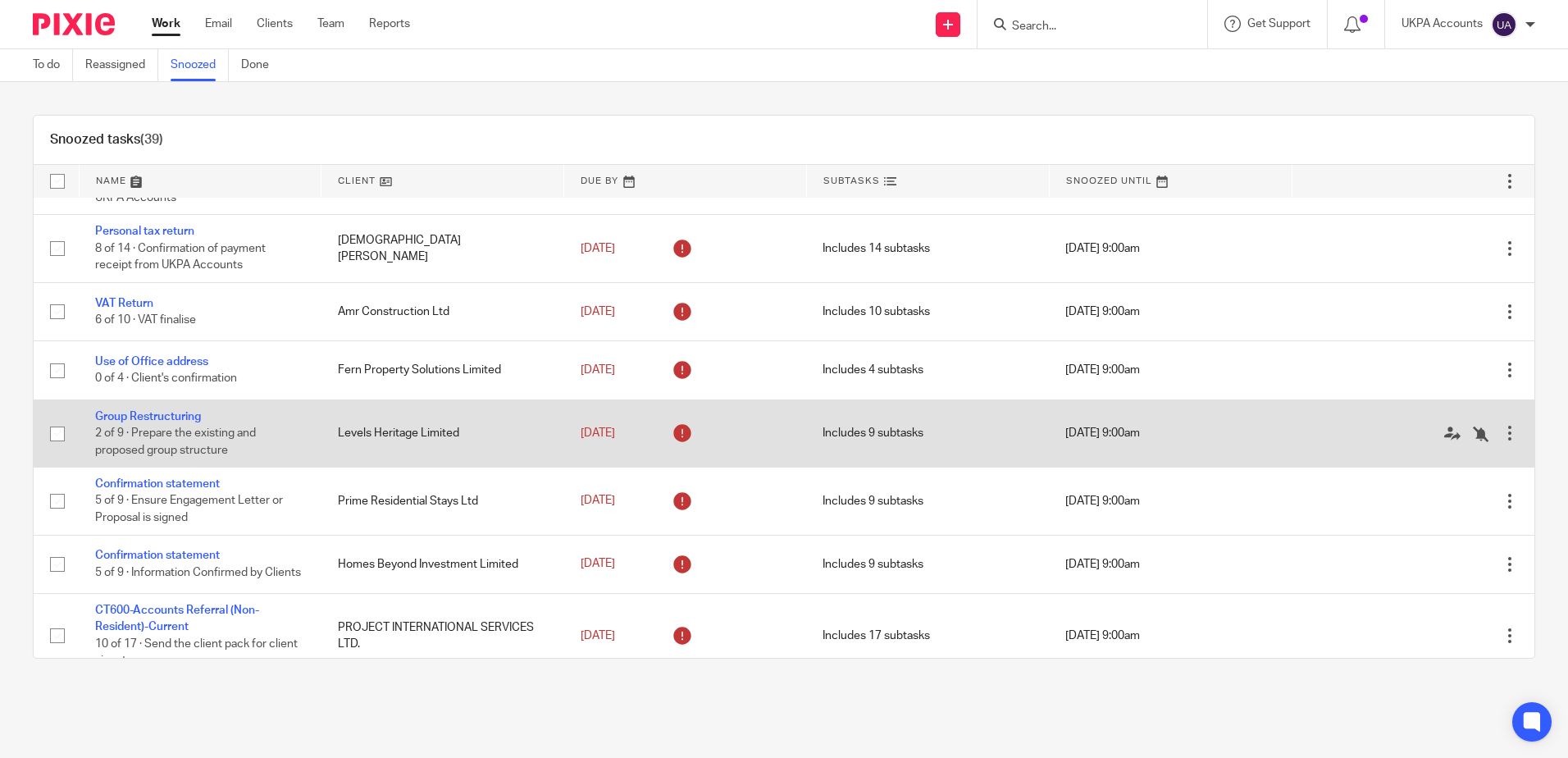
scroll to position [1067, 0]
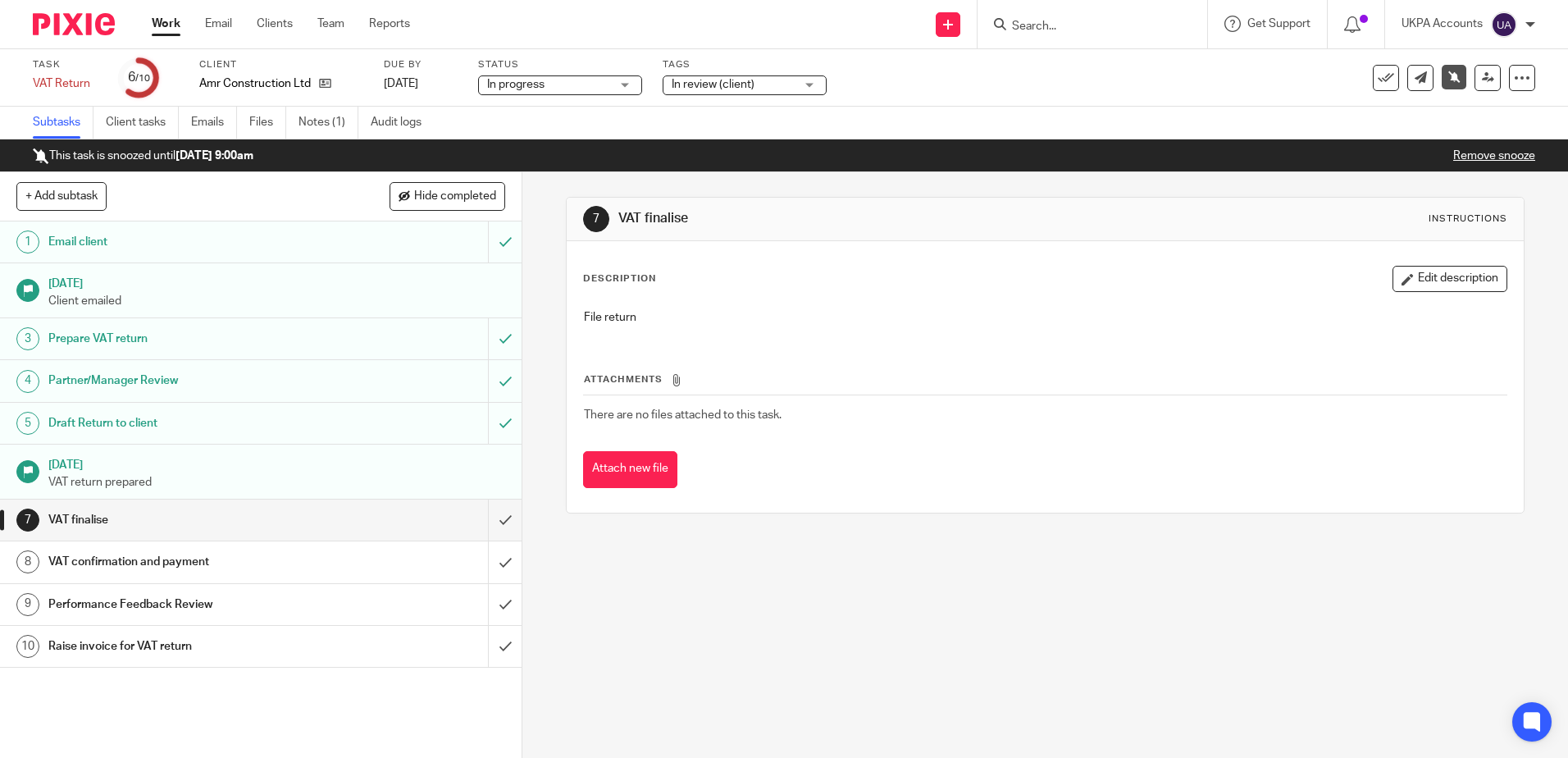
click at [1229, 652] on div "7 VAT finalise Instructions Description Edit description File return Attachment…" at bounding box center [1045, 465] width 1046 height 586
drag, startPoint x: 331, startPoint y: 133, endPoint x: 532, endPoint y: 231, distance: 223.6
click at [334, 133] on link "Notes (1)" at bounding box center [328, 123] width 60 height 32
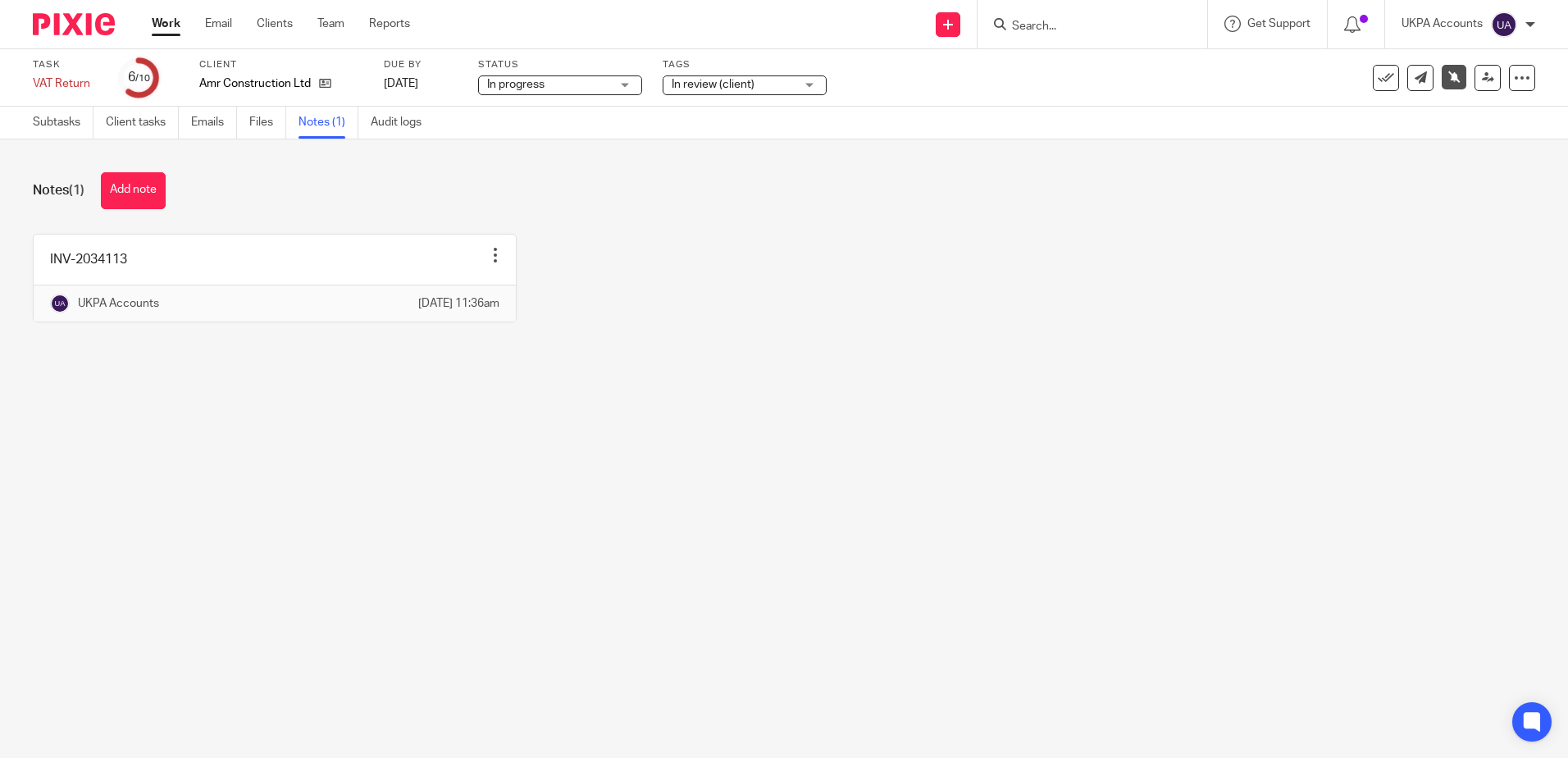
click at [646, 511] on main "Task VAT Return Save VAT Return 6 /10 Client Amr Construction Ltd Due by [DATE]…" at bounding box center [784, 379] width 1568 height 758
